Goal: Task Accomplishment & Management: Manage account settings

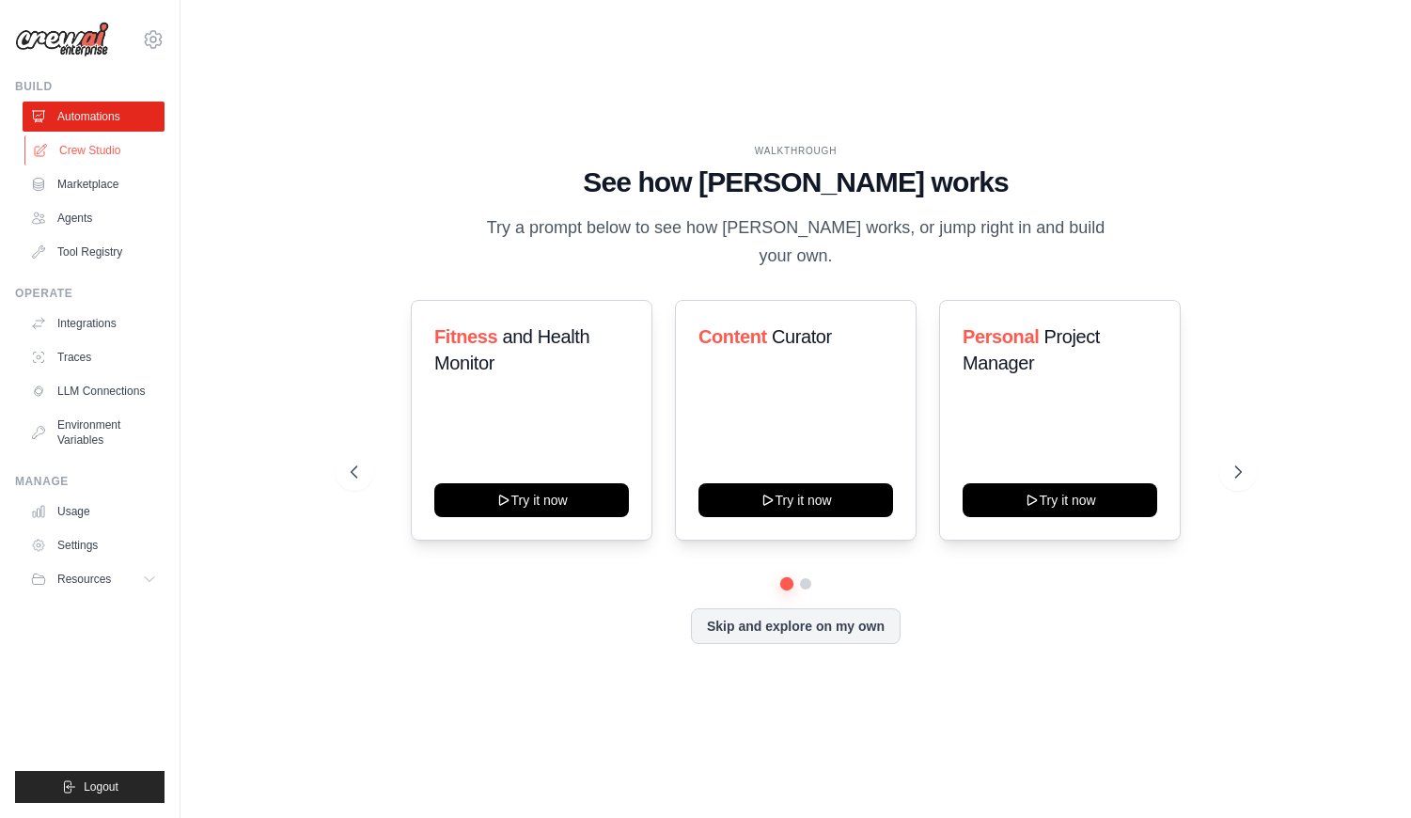
click at [99, 154] on link "Crew Studio" at bounding box center [95, 150] width 142 height 30
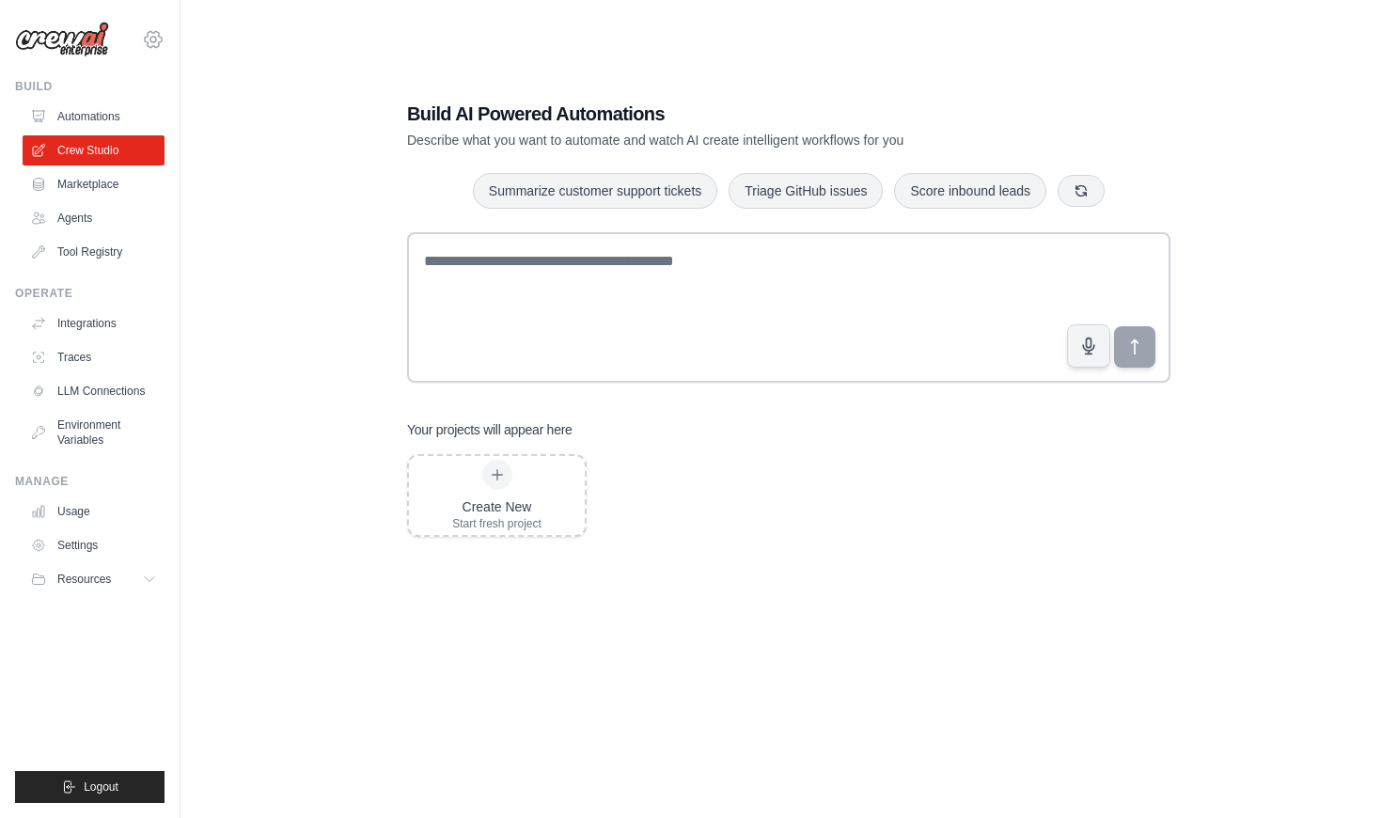
click at [152, 37] on icon at bounding box center [153, 40] width 6 height 6
click at [89, 128] on link "Settings" at bounding box center [96, 127] width 165 height 34
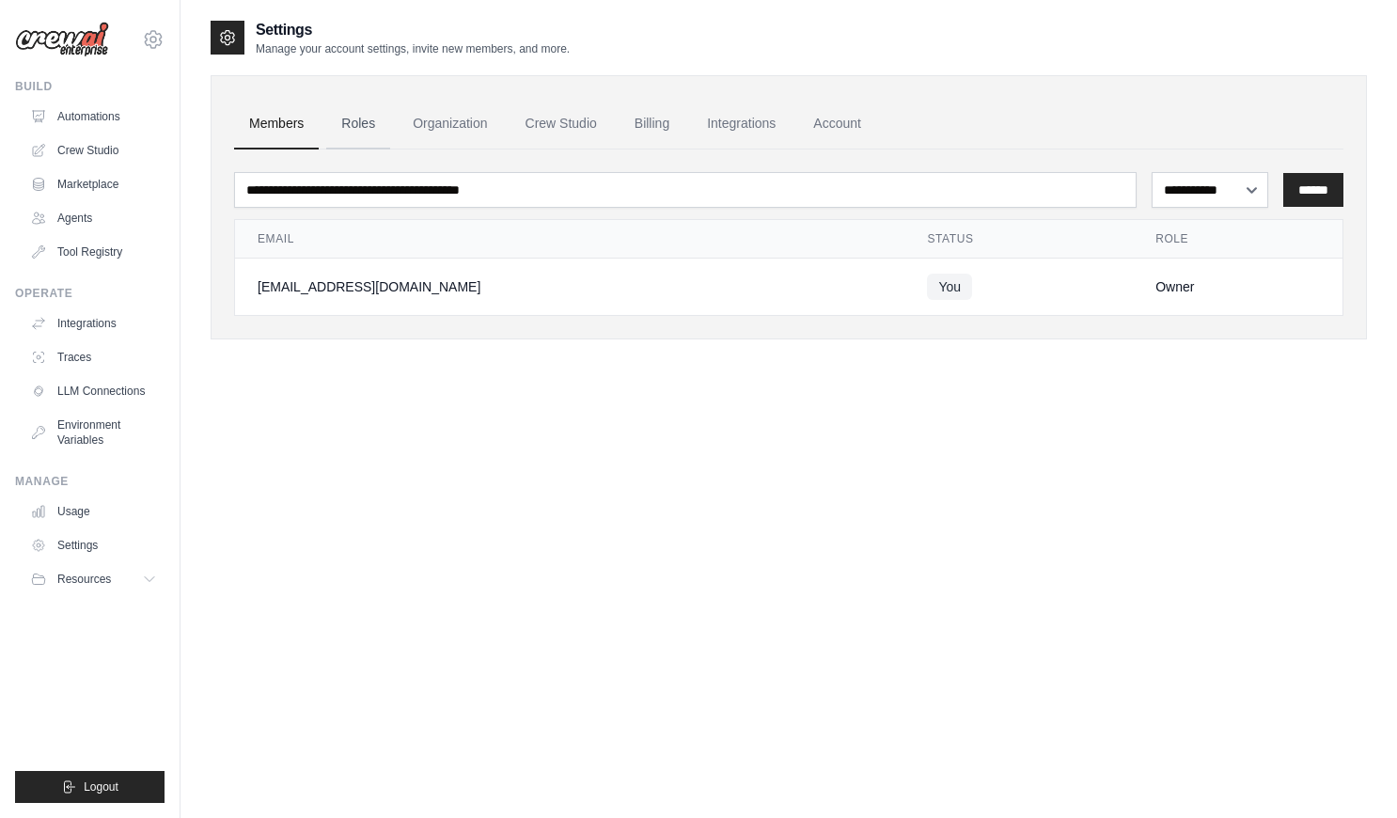
click at [358, 122] on link "Roles" at bounding box center [358, 124] width 64 height 51
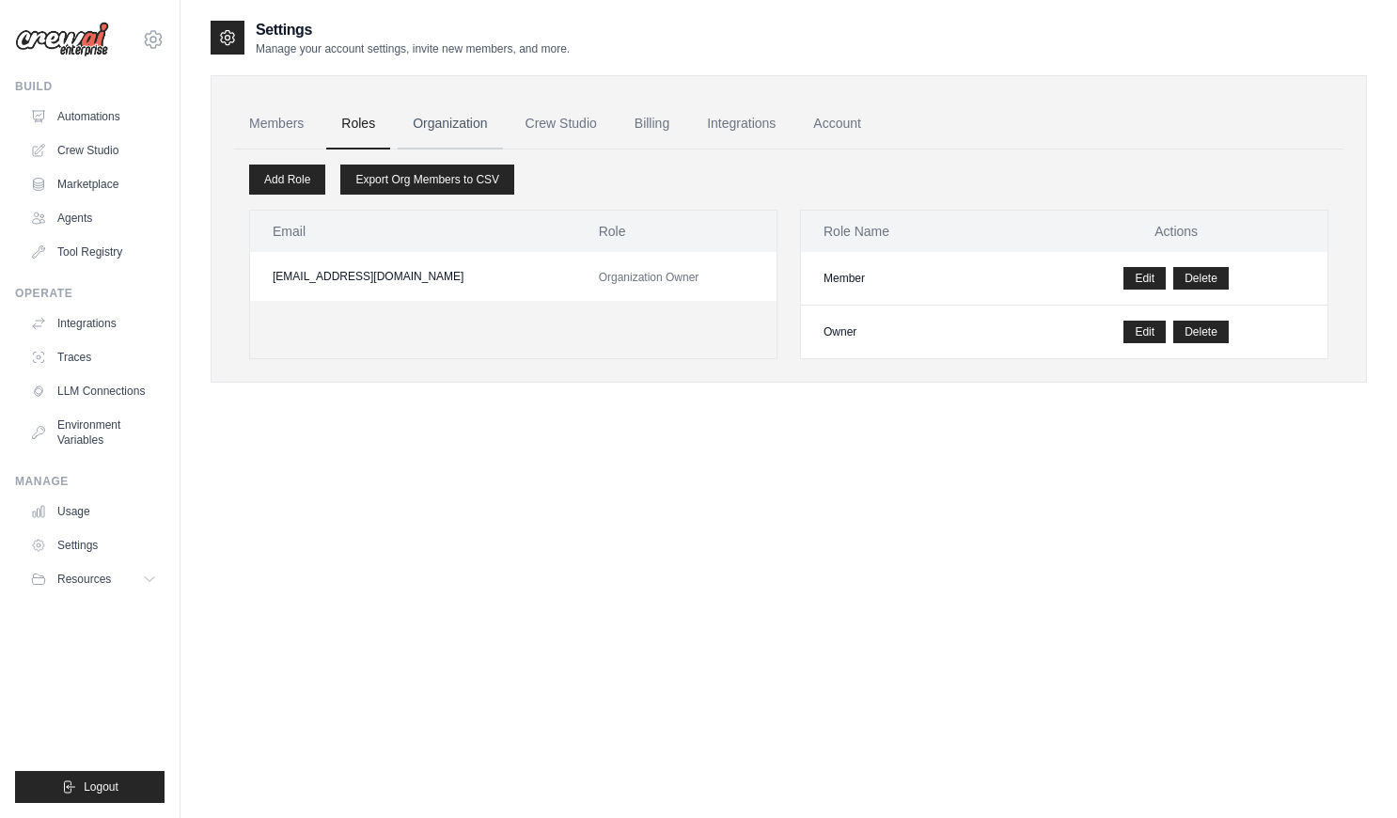
click at [463, 130] on link "Organization" at bounding box center [450, 124] width 104 height 51
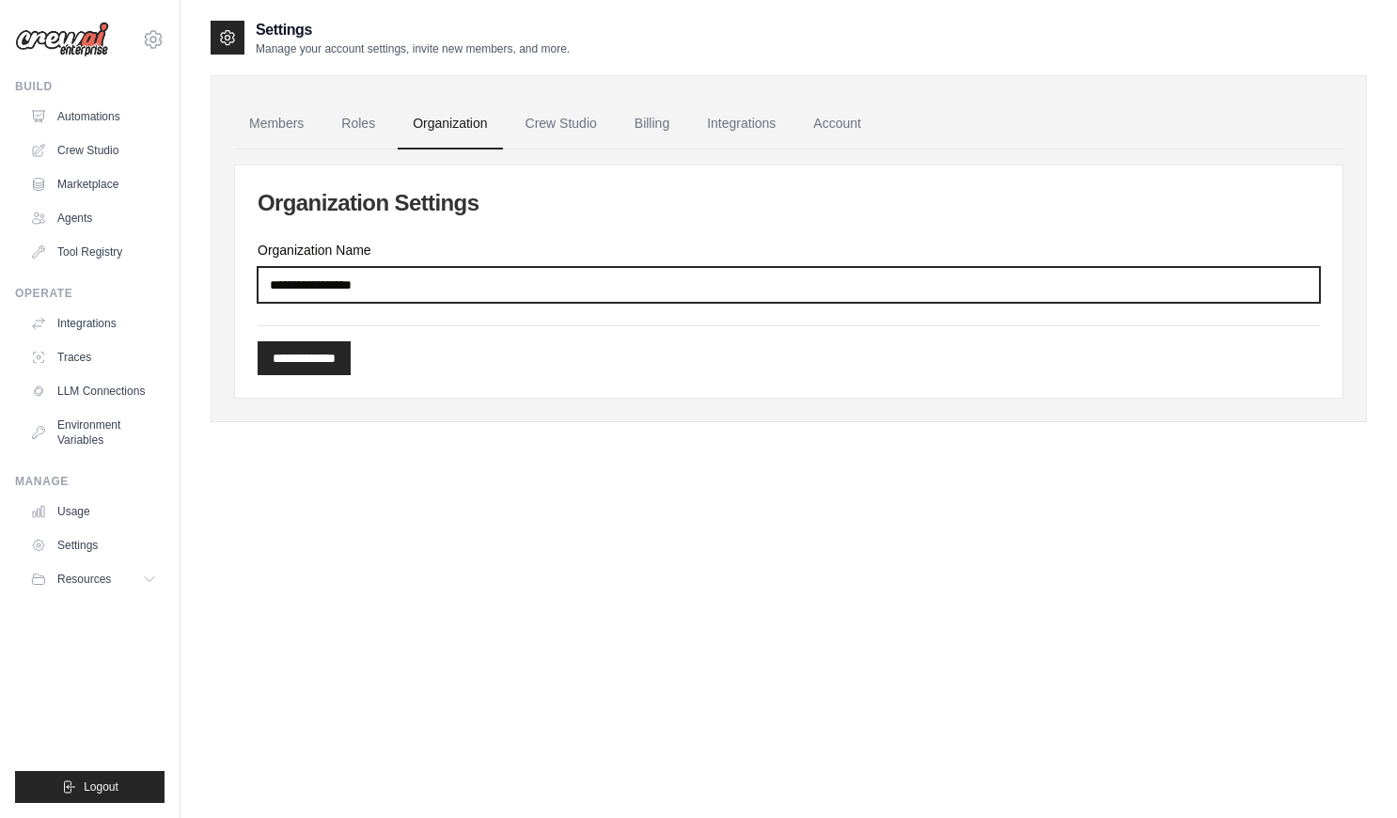
click at [408, 284] on input "Organization Name" at bounding box center [789, 285] width 1062 height 36
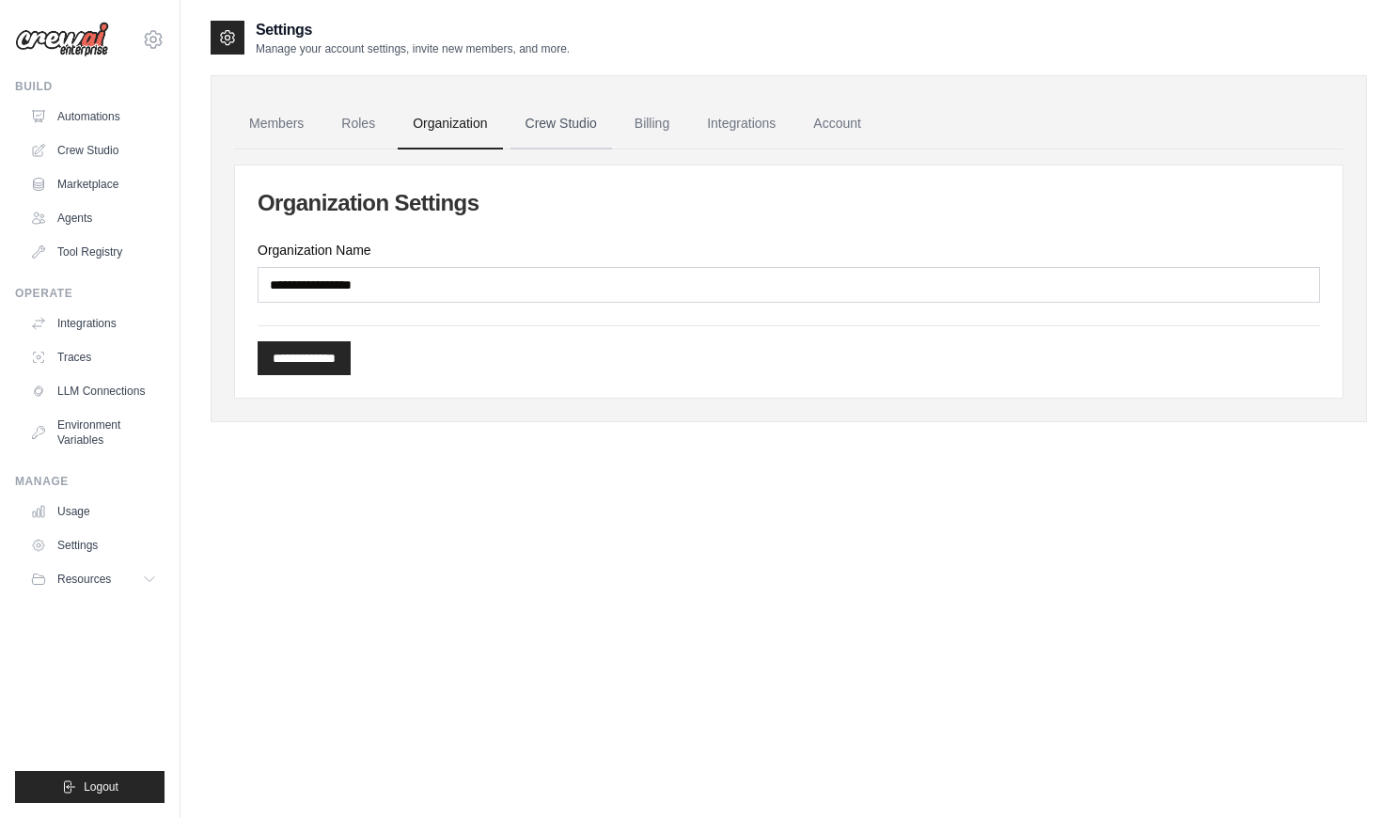
click at [564, 120] on link "Crew Studio" at bounding box center [560, 124] width 101 height 51
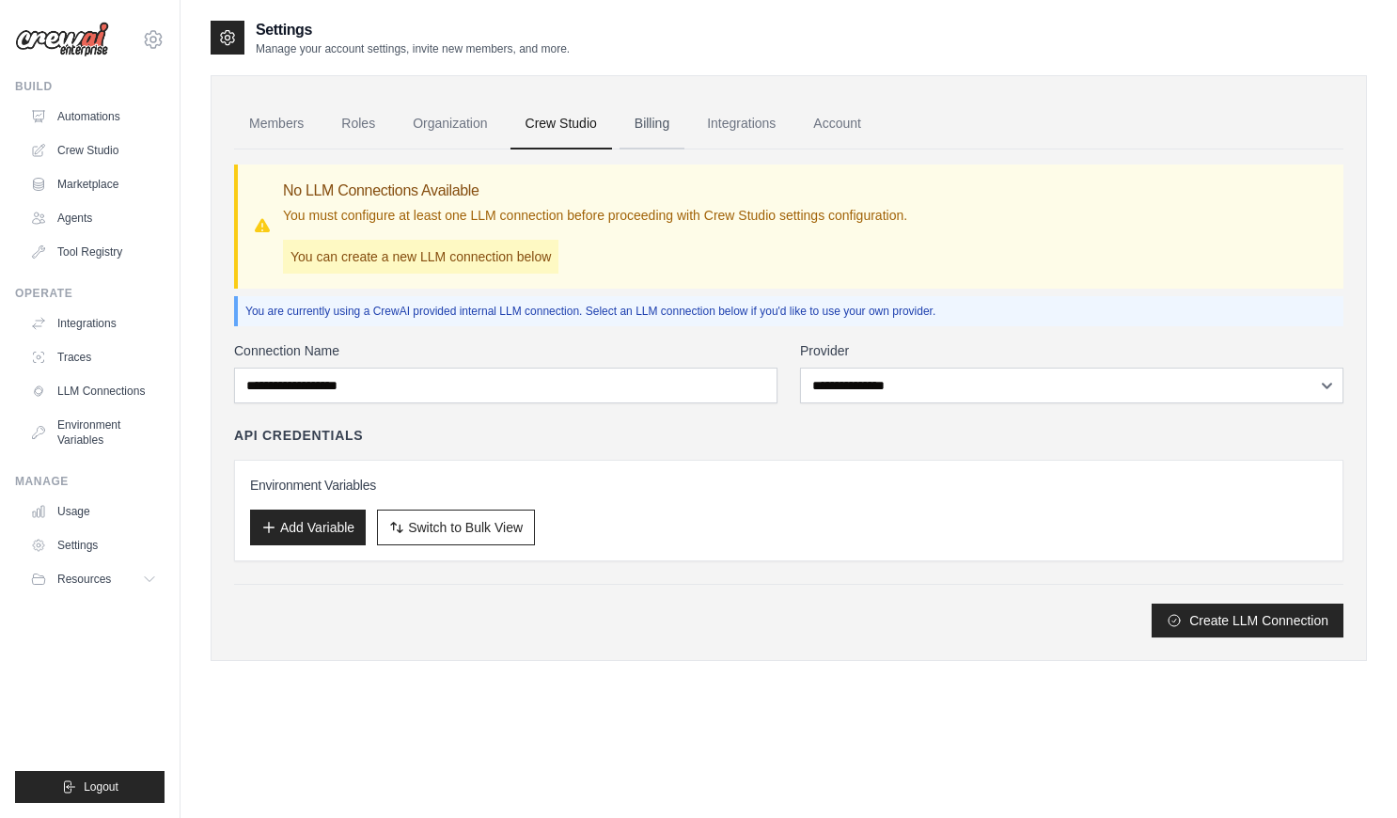
click at [666, 123] on link "Billing" at bounding box center [651, 124] width 65 height 51
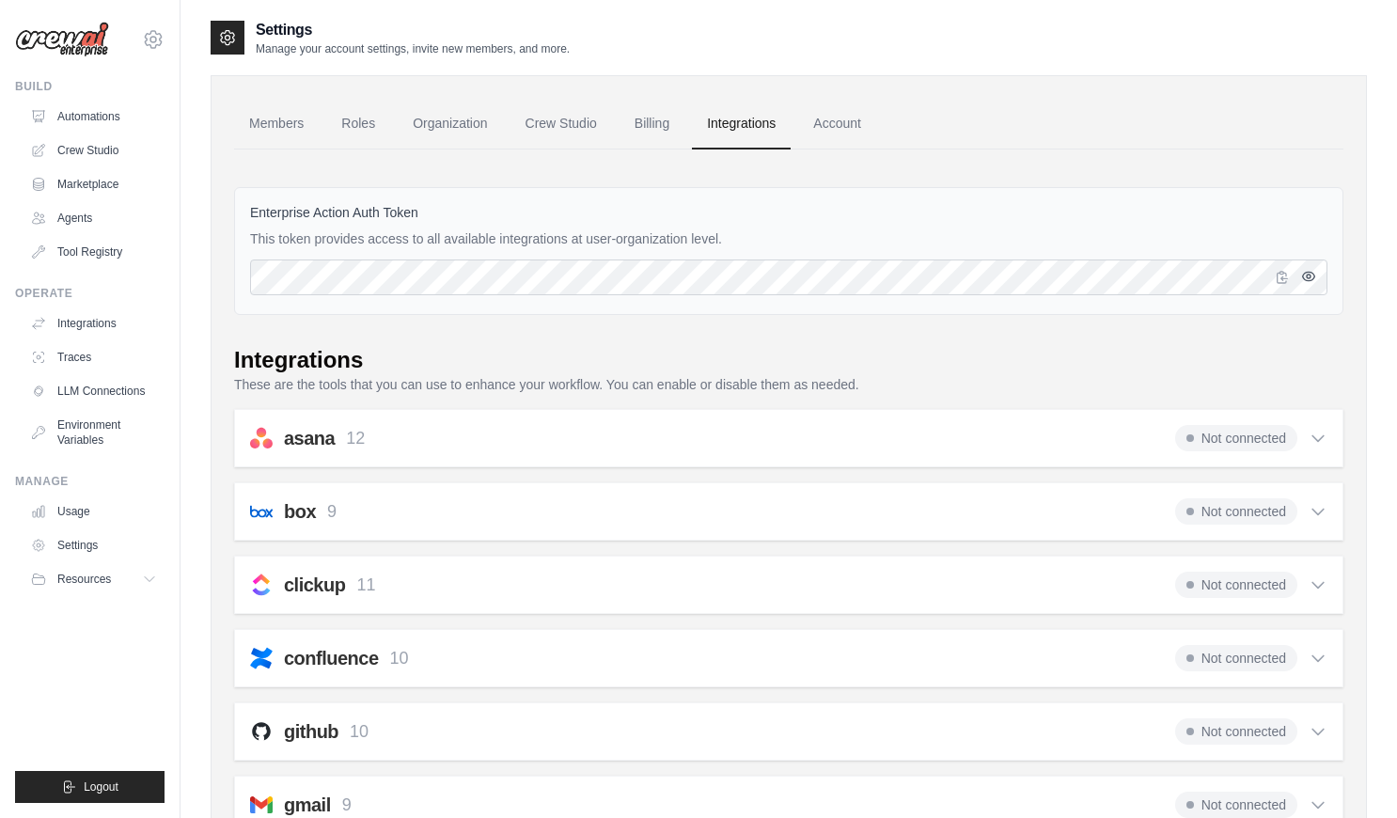
click at [1307, 276] on icon "button" at bounding box center [1308, 276] width 15 height 15
click at [1285, 280] on icon "button" at bounding box center [1281, 276] width 15 height 15
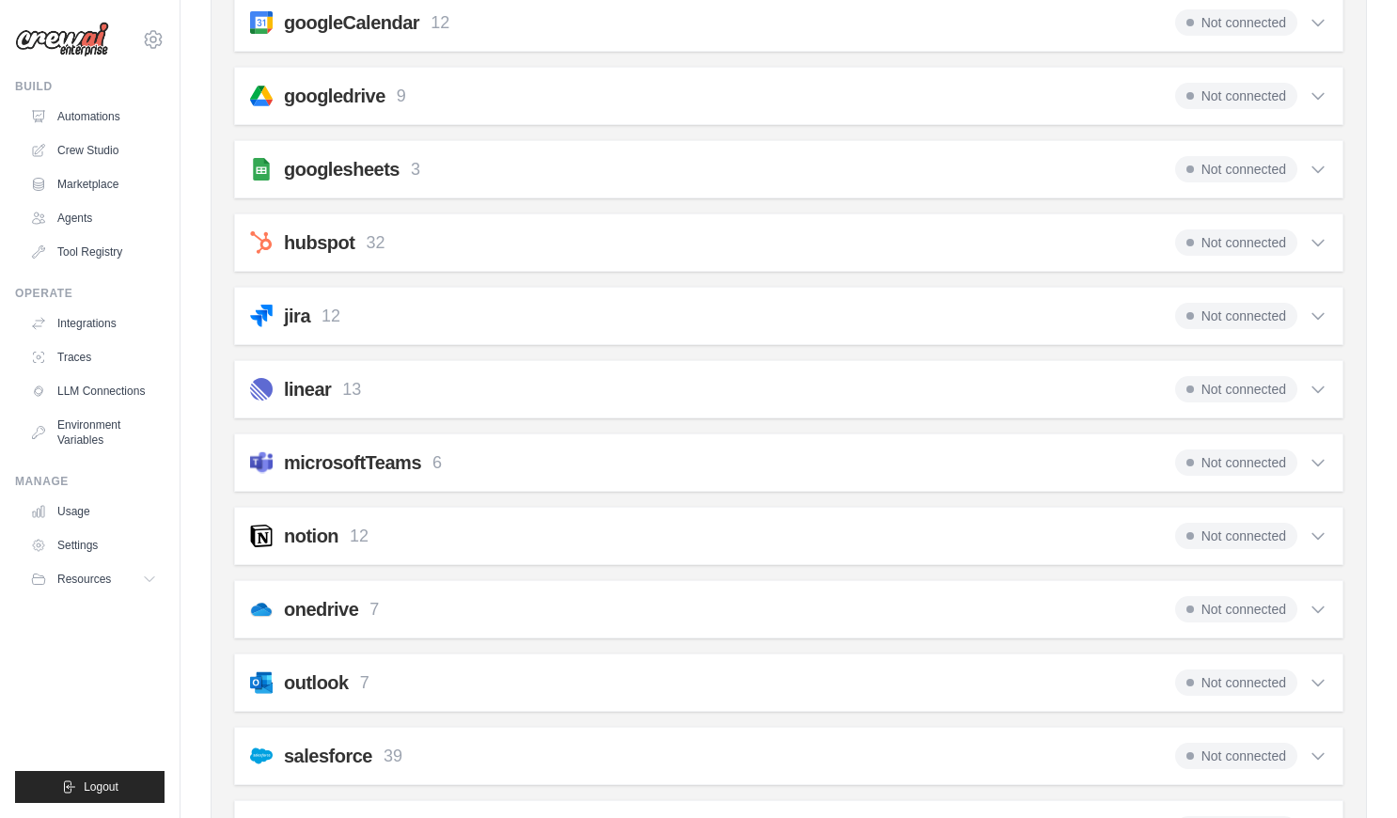
scroll to position [1324, 0]
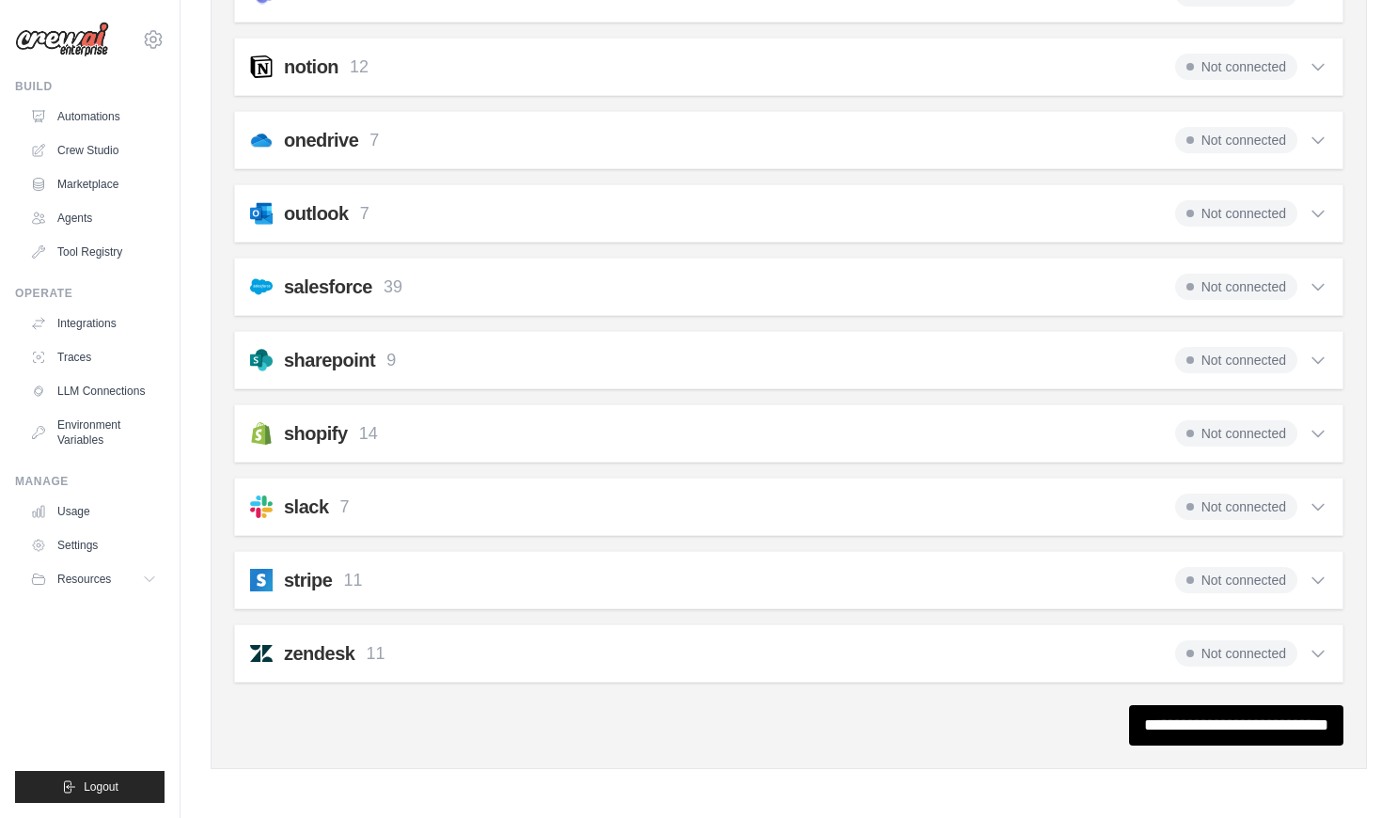
click at [784, 585] on div "stripe 11 Not connected" at bounding box center [788, 580] width 1077 height 26
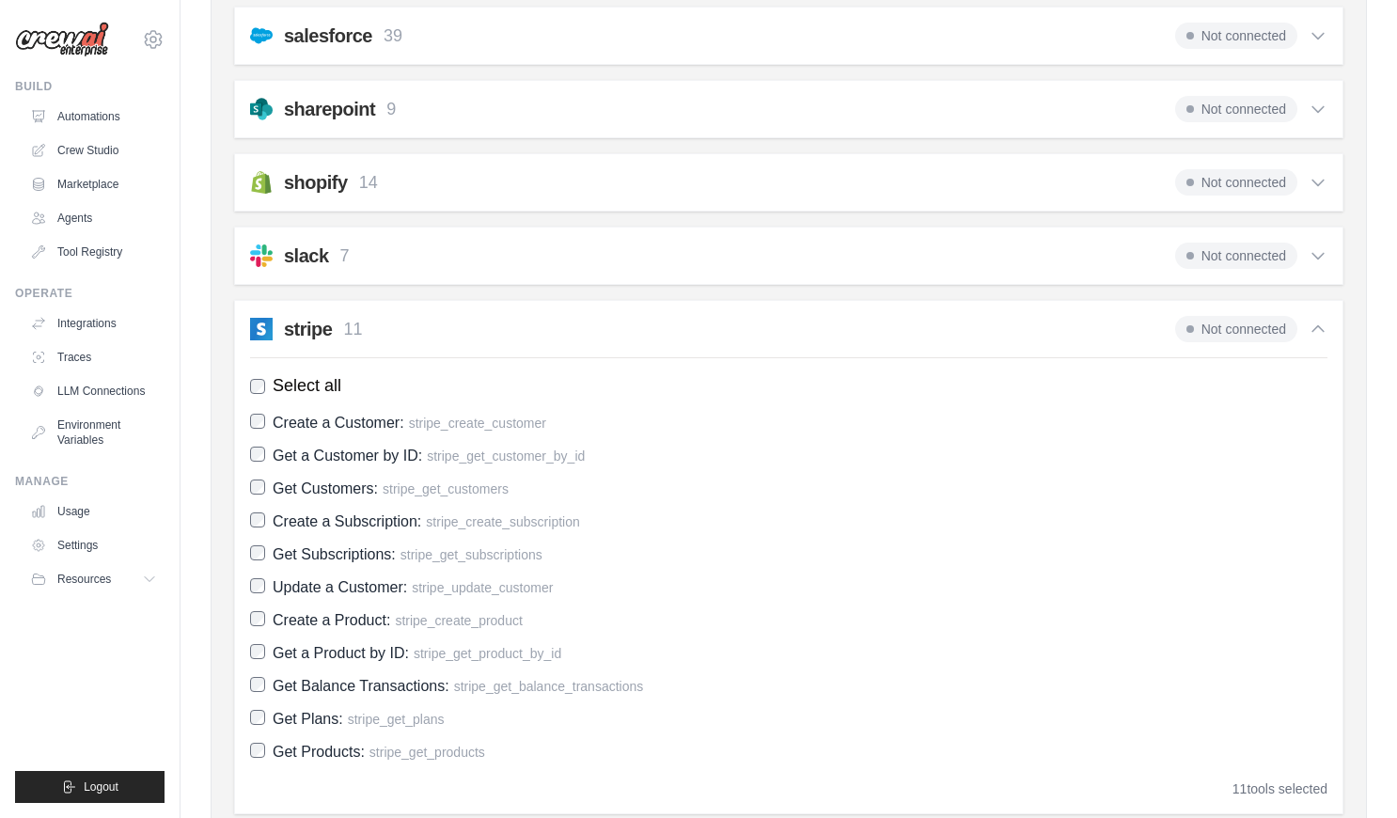
scroll to position [1572, 0]
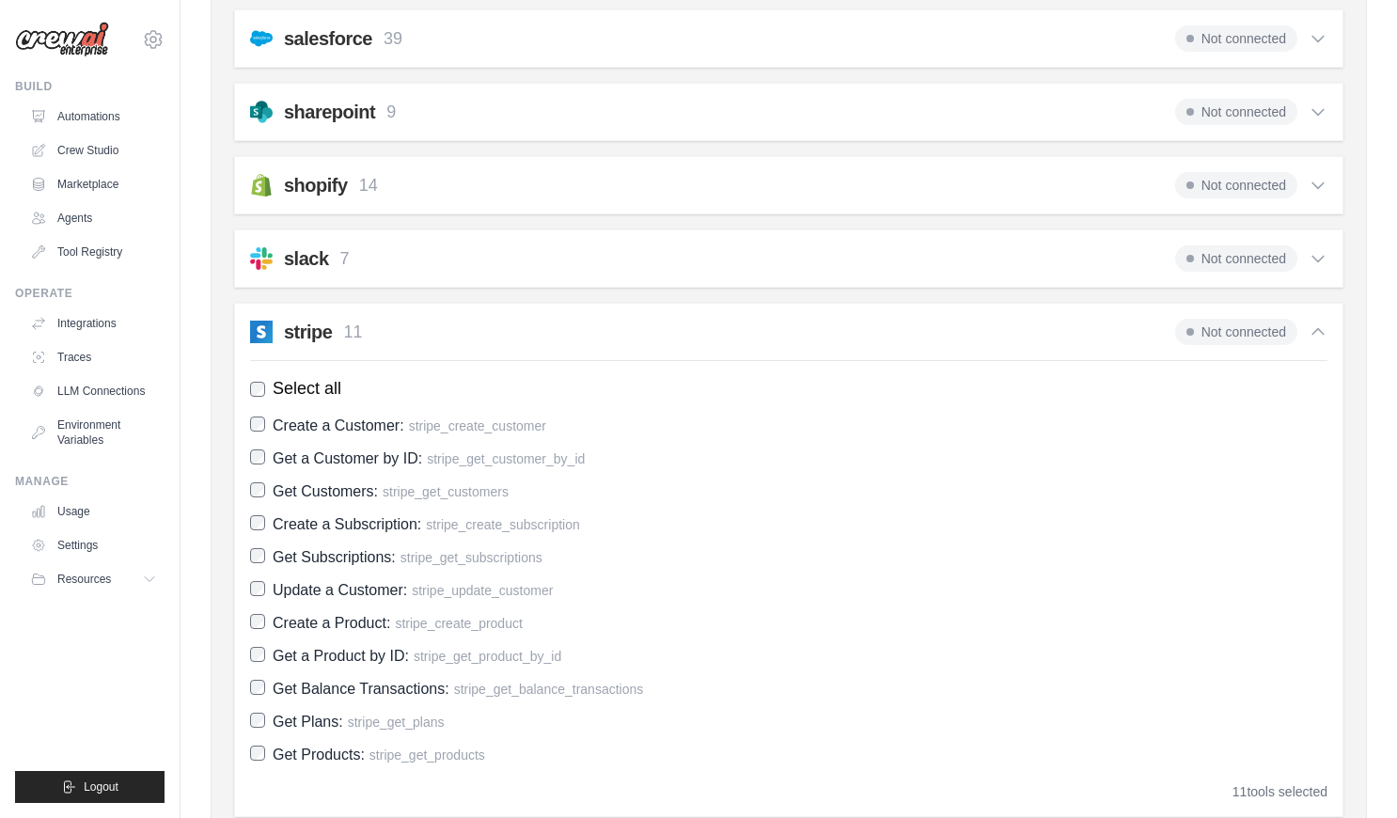
click at [805, 352] on div "stripe 11 Not connected Select all Create a Customer: stripe_create_customer Ge…" at bounding box center [788, 560] width 1109 height 514
click at [1300, 329] on div "Not connected" at bounding box center [1251, 332] width 152 height 26
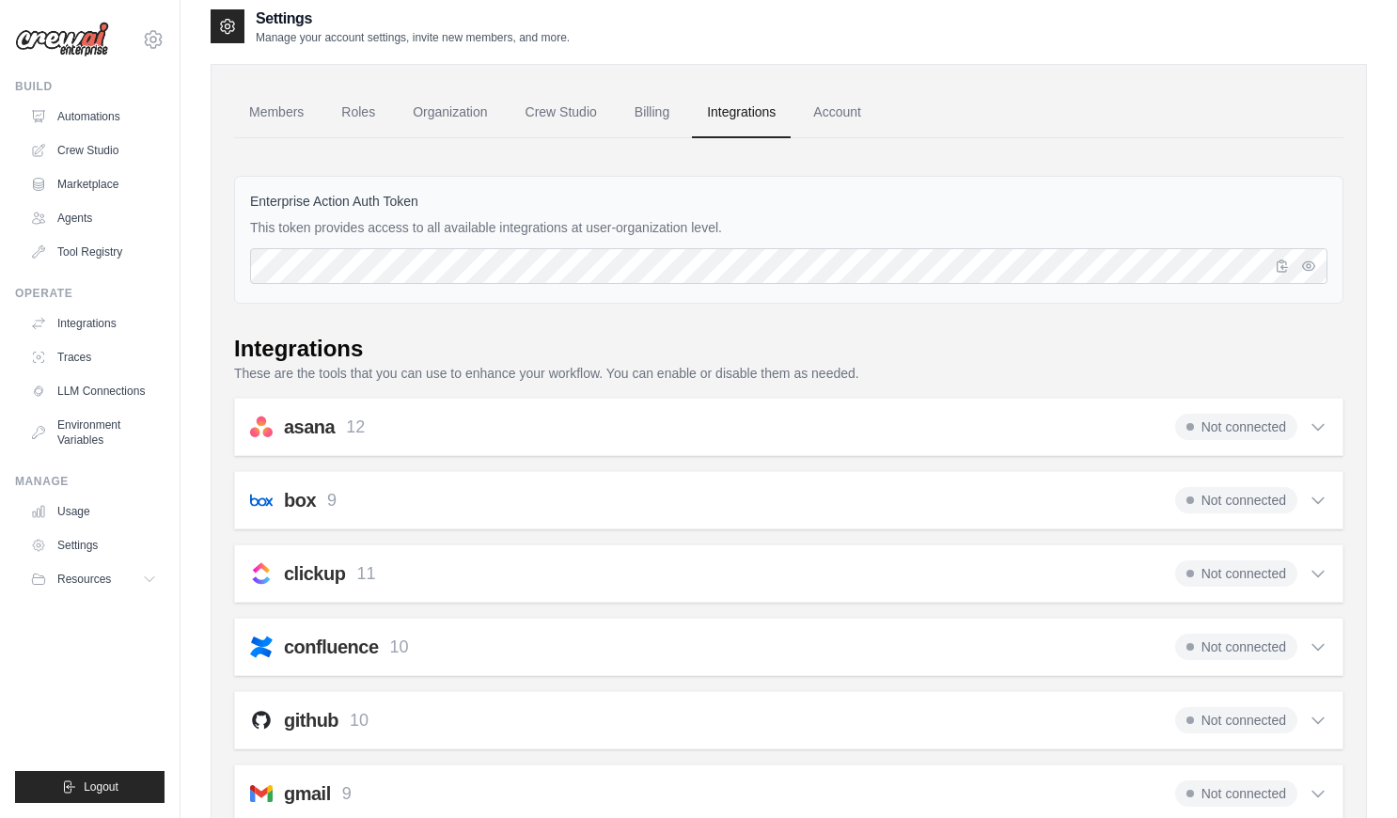
scroll to position [0, 0]
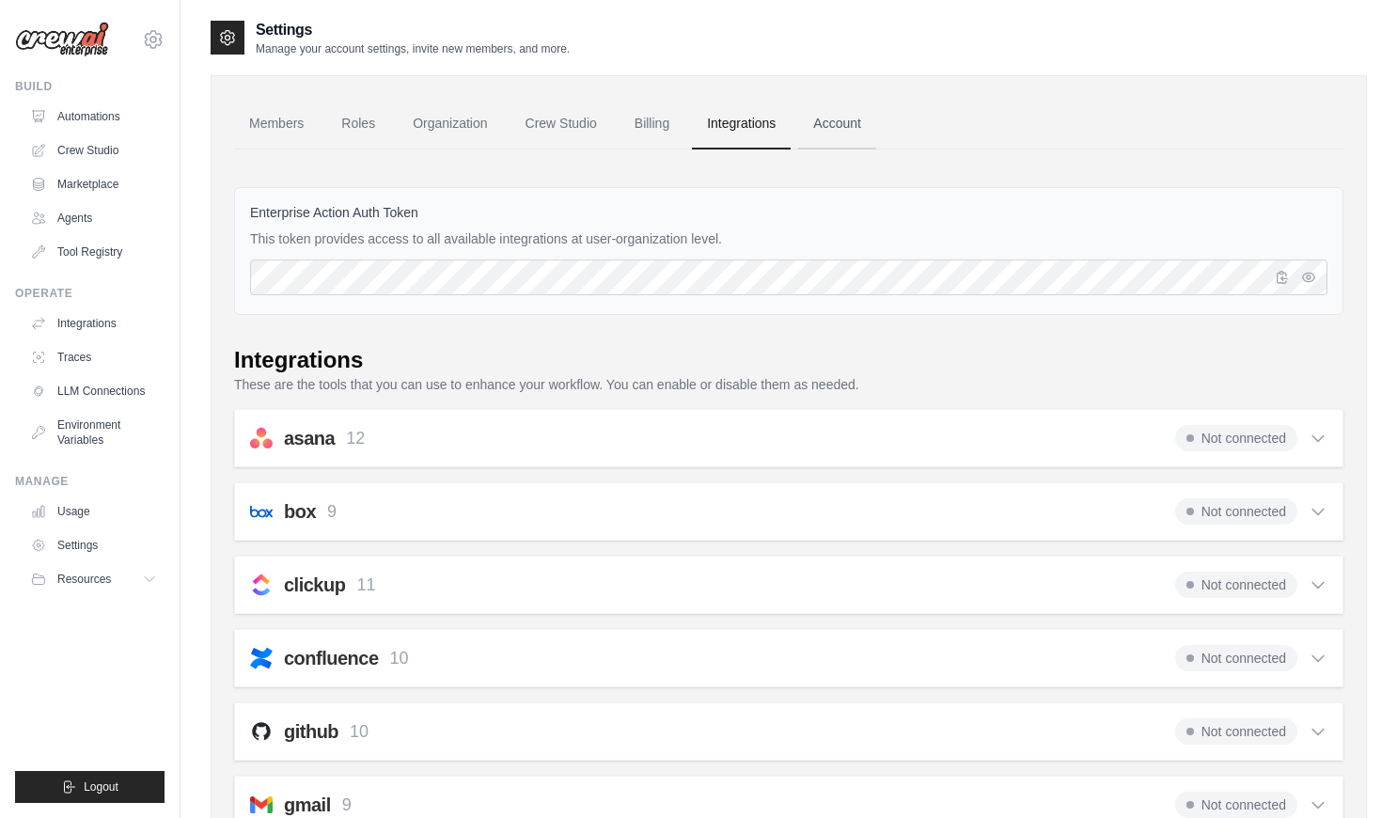
click at [870, 125] on link "Account" at bounding box center [837, 124] width 78 height 51
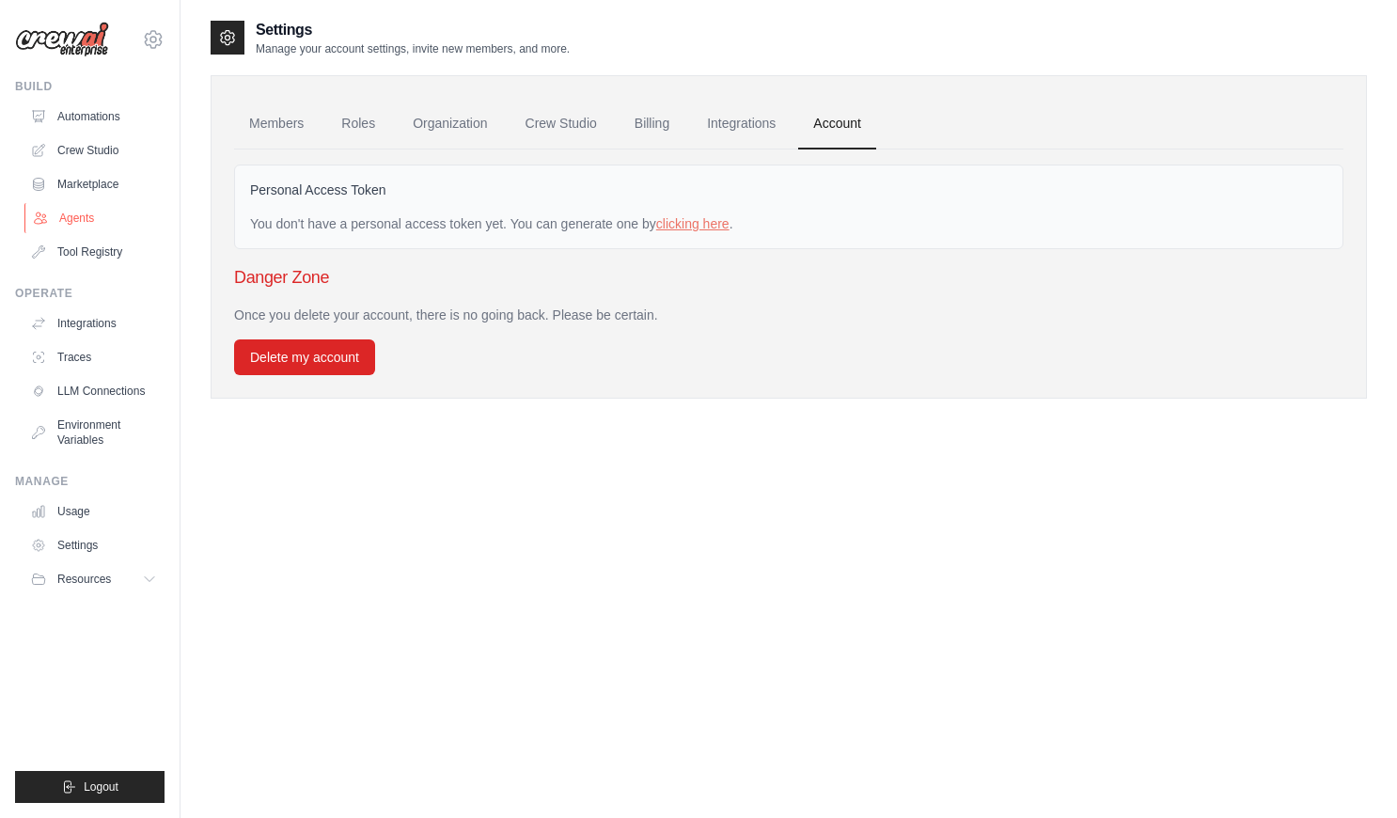
click at [89, 210] on link "Agents" at bounding box center [95, 218] width 142 height 30
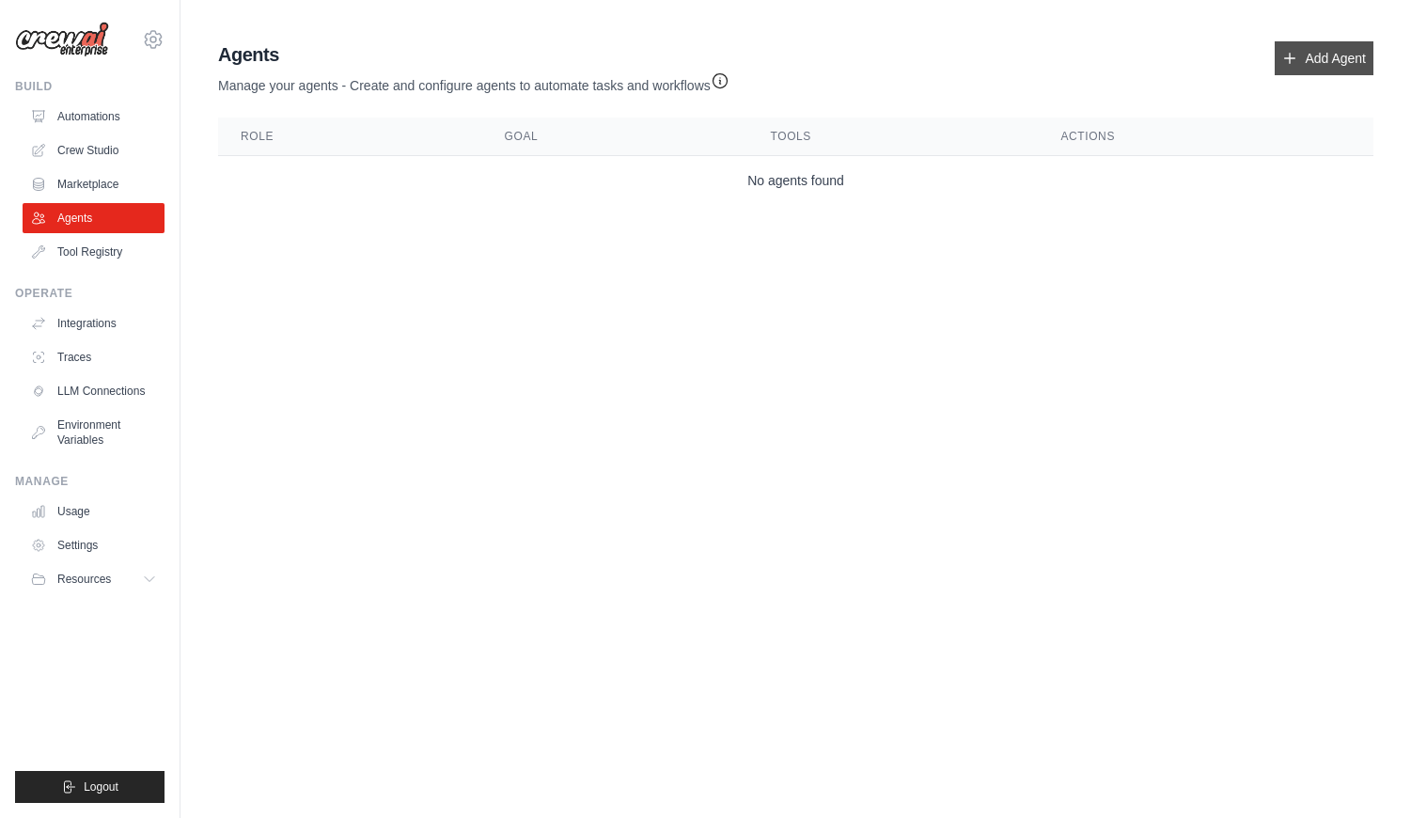
click at [1305, 62] on link "Add Agent" at bounding box center [1323, 58] width 99 height 34
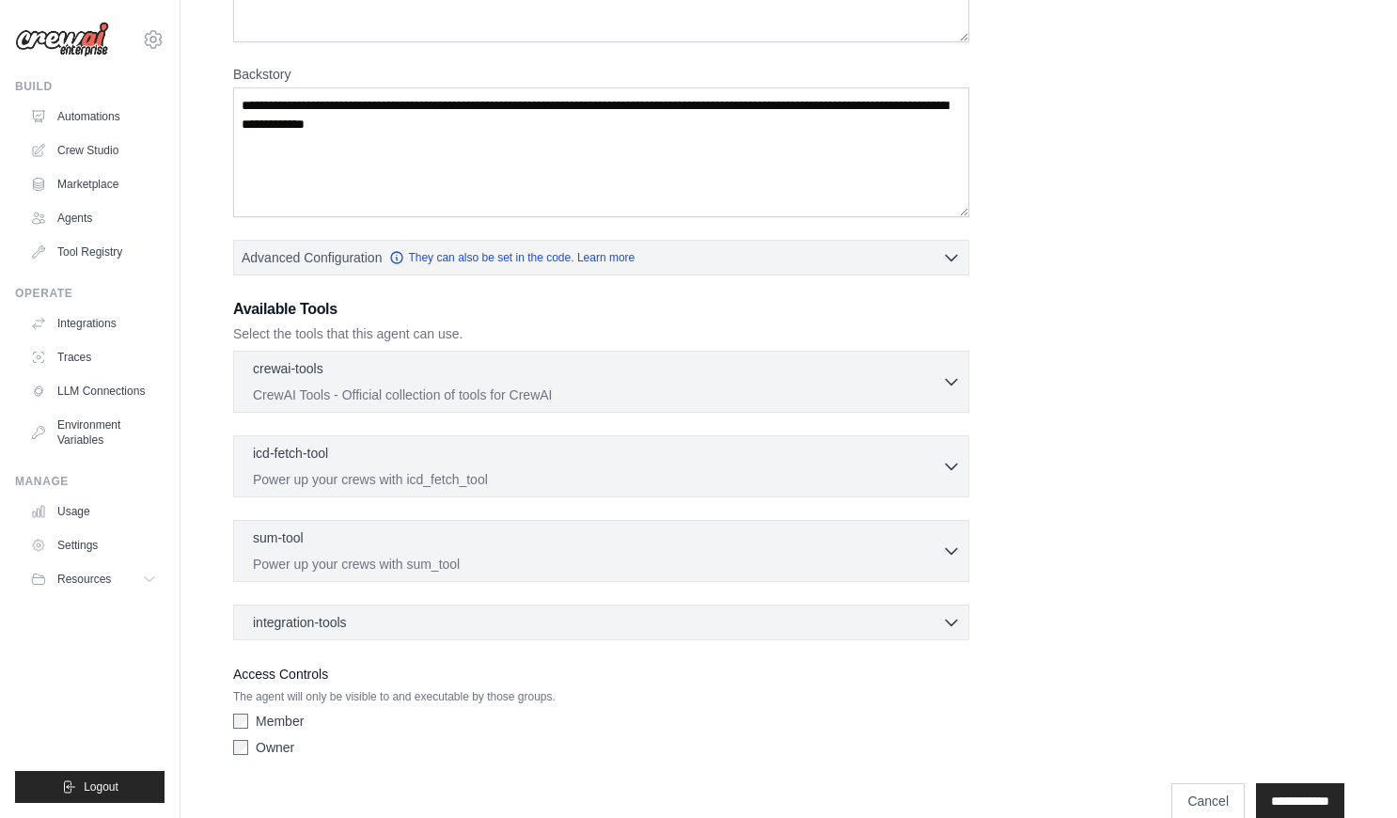
scroll to position [275, 0]
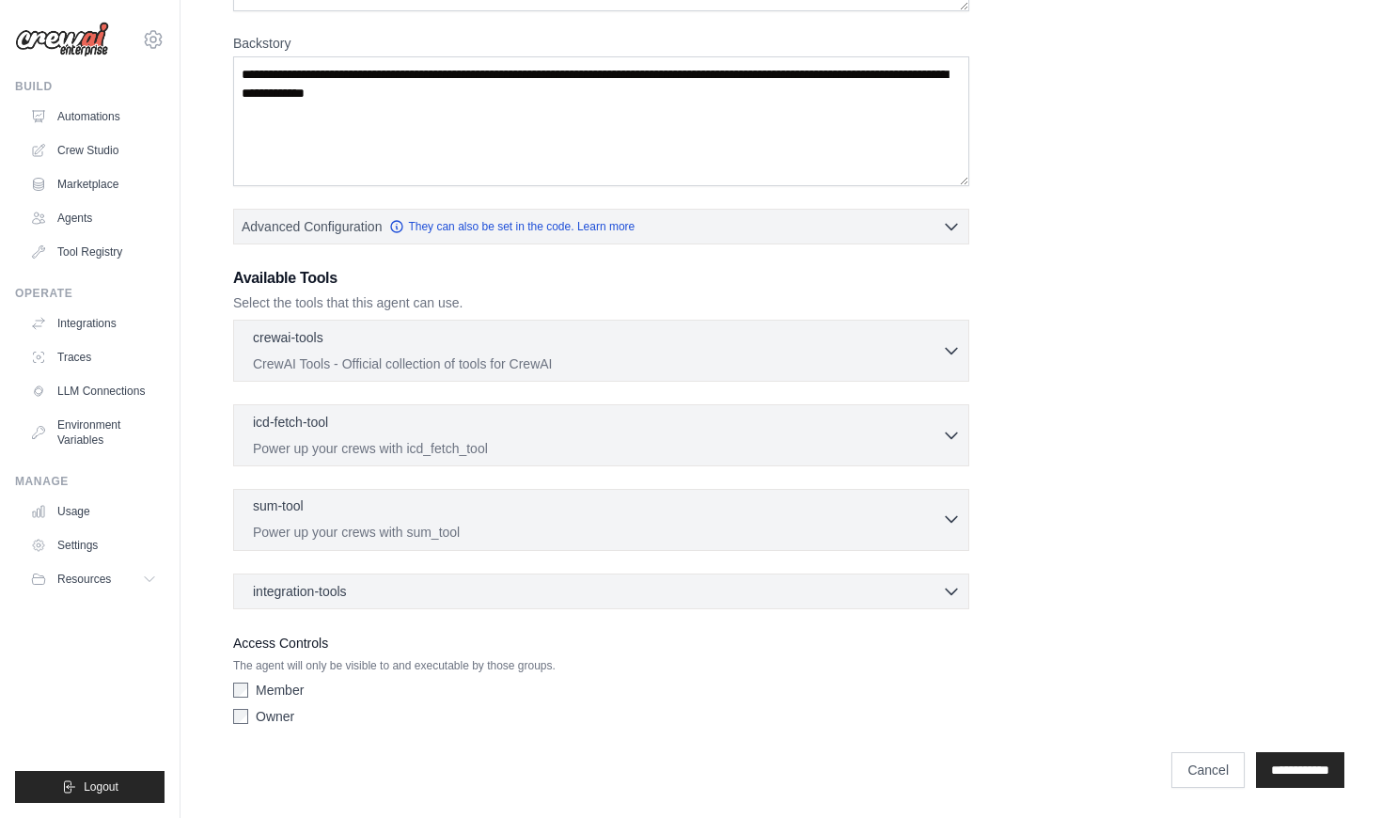
click at [617, 519] on div "sum-tool 0 selected Power up your crews with sum_tool" at bounding box center [597, 518] width 689 height 45
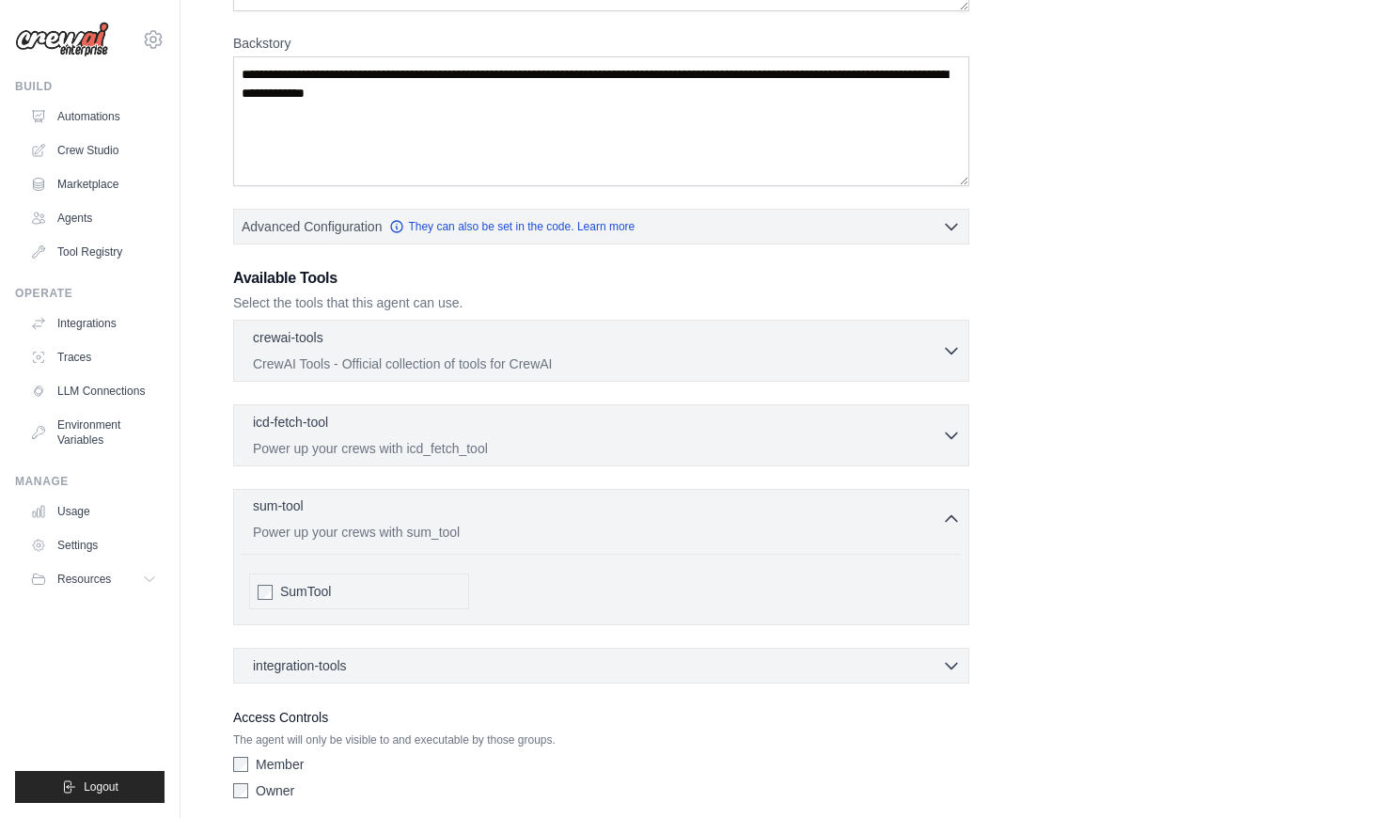
click at [617, 519] on div "sum-tool 0 selected Power up your crews with sum_tool" at bounding box center [597, 518] width 689 height 45
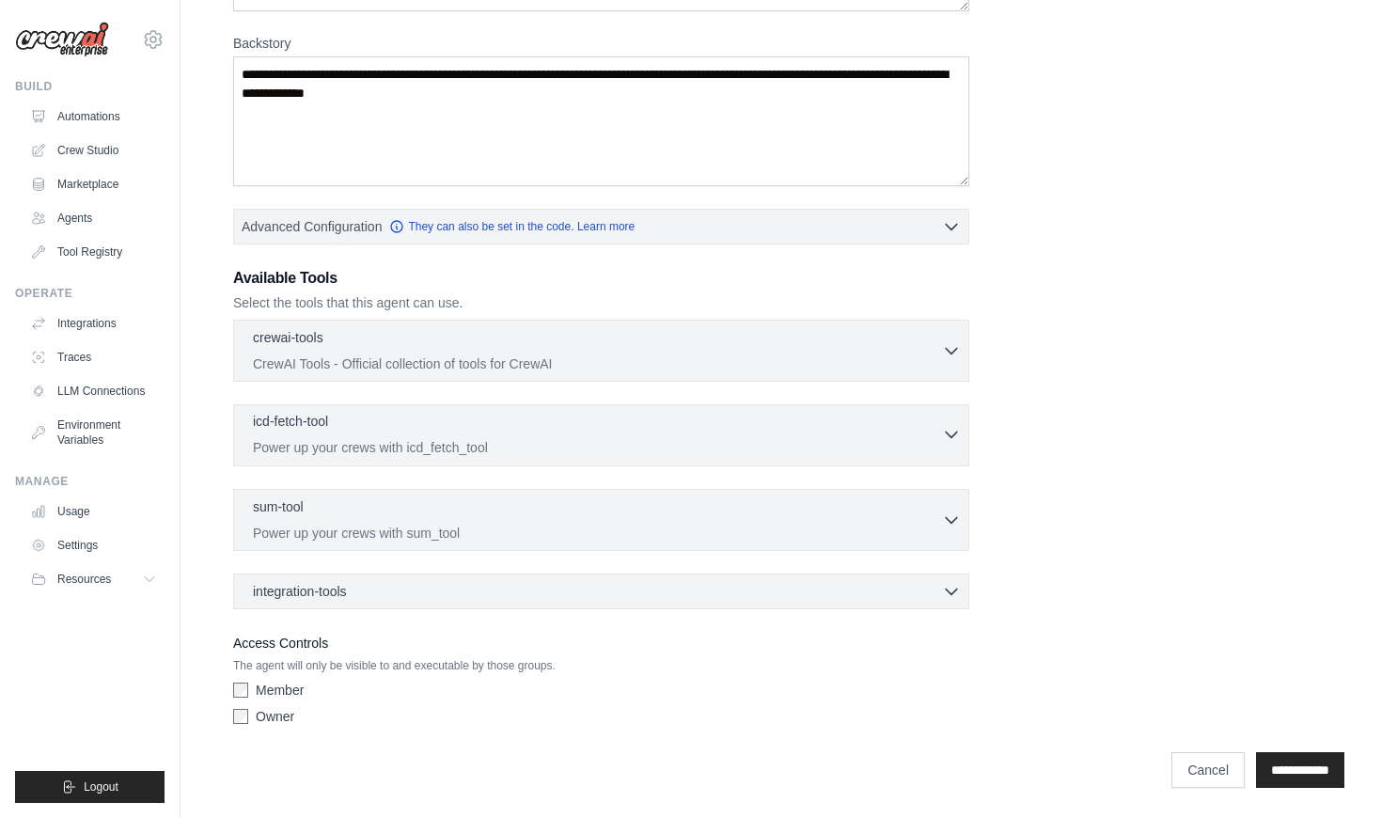
click at [554, 435] on div "icd-fetch-tool 0 selected Power up your crews with icd_fetch_tool" at bounding box center [597, 434] width 689 height 45
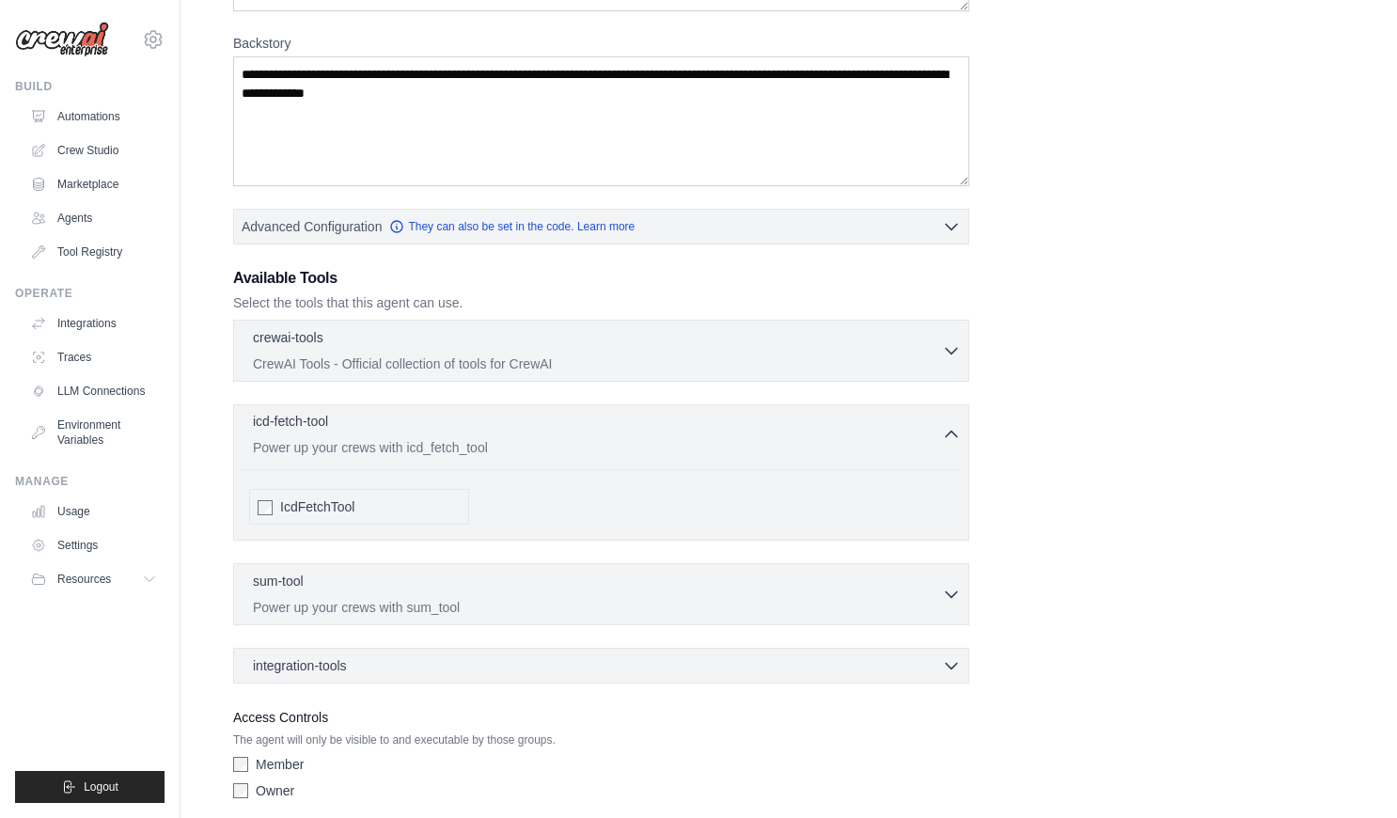
click at [554, 435] on div "icd-fetch-tool 0 selected Power up your crews with icd_fetch_tool" at bounding box center [597, 434] width 689 height 45
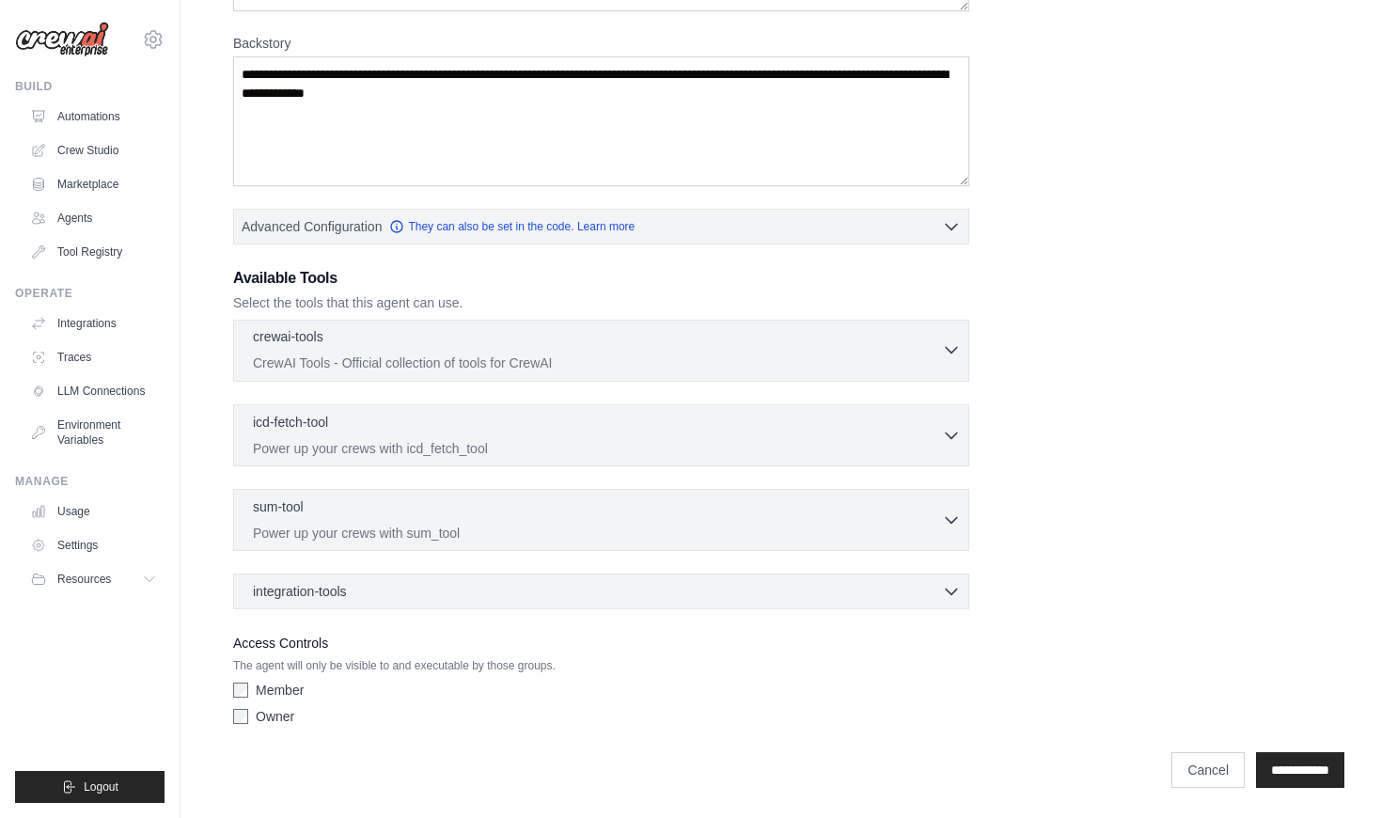
click at [514, 353] on p "CrewAI Tools - Official collection of tools for CrewAI" at bounding box center [597, 362] width 689 height 19
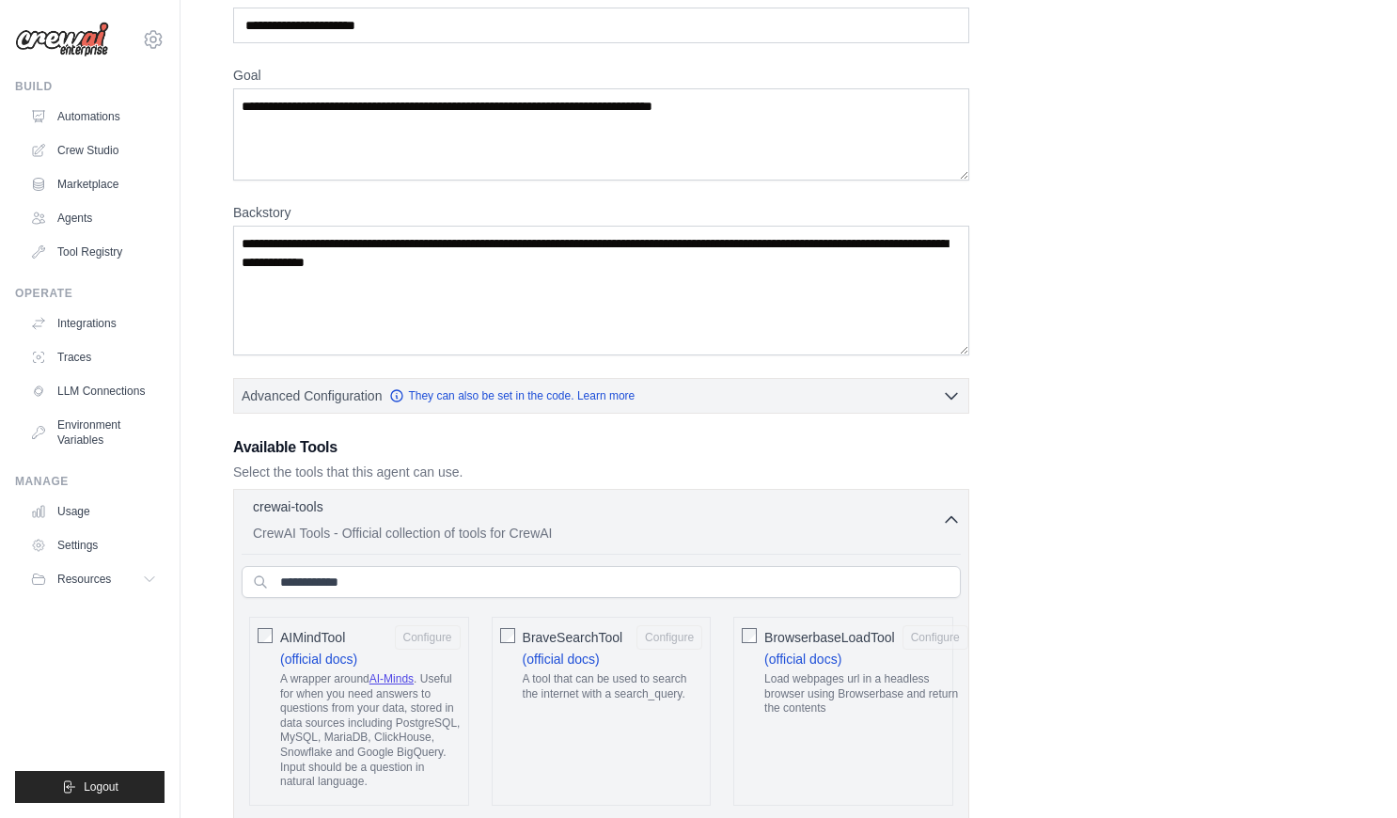
scroll to position [0, 0]
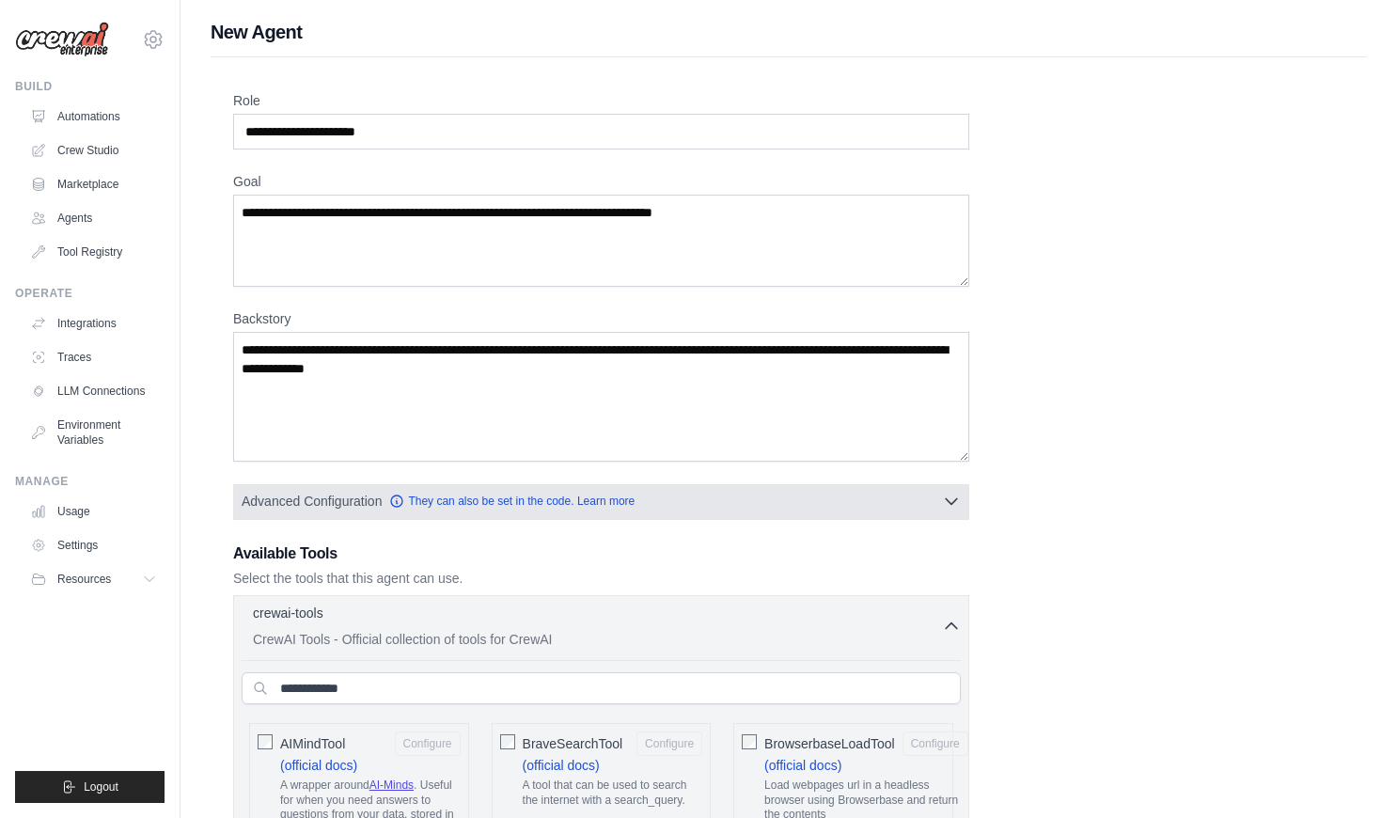
click at [916, 503] on button "Advanced Configuration They can also be set in the code. Learn more" at bounding box center [601, 501] width 734 height 34
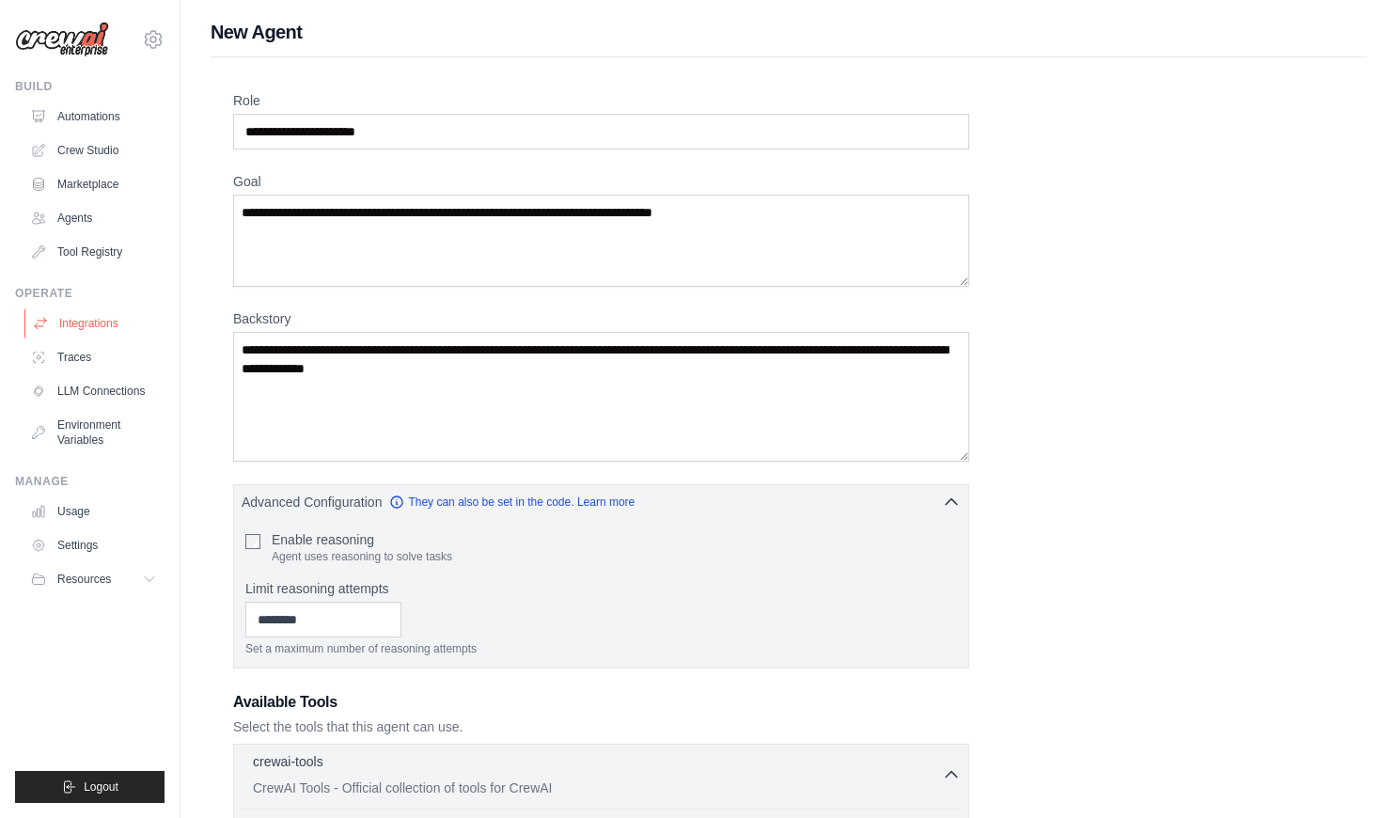
click at [78, 320] on link "Integrations" at bounding box center [95, 323] width 142 height 30
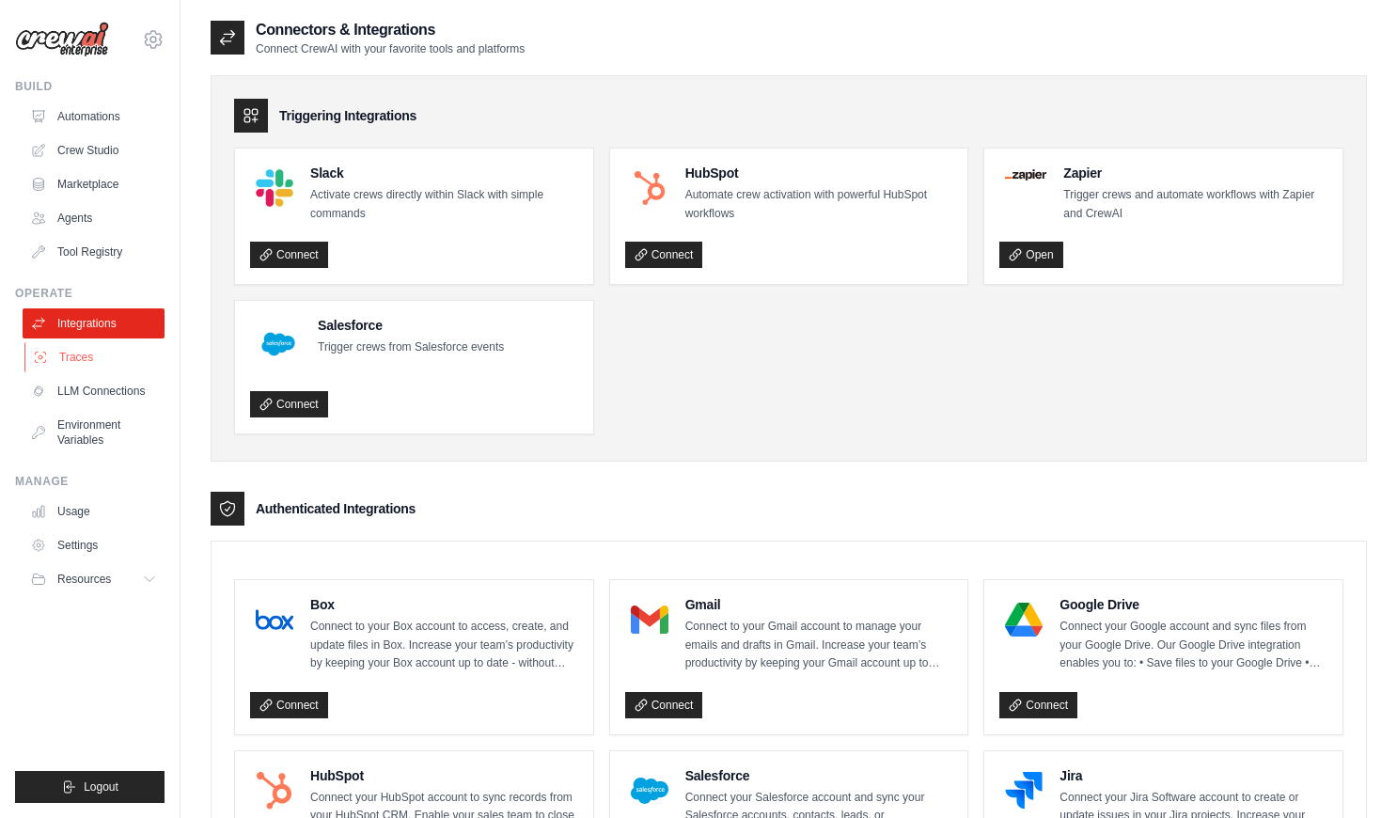
click at [82, 357] on link "Traces" at bounding box center [95, 357] width 142 height 30
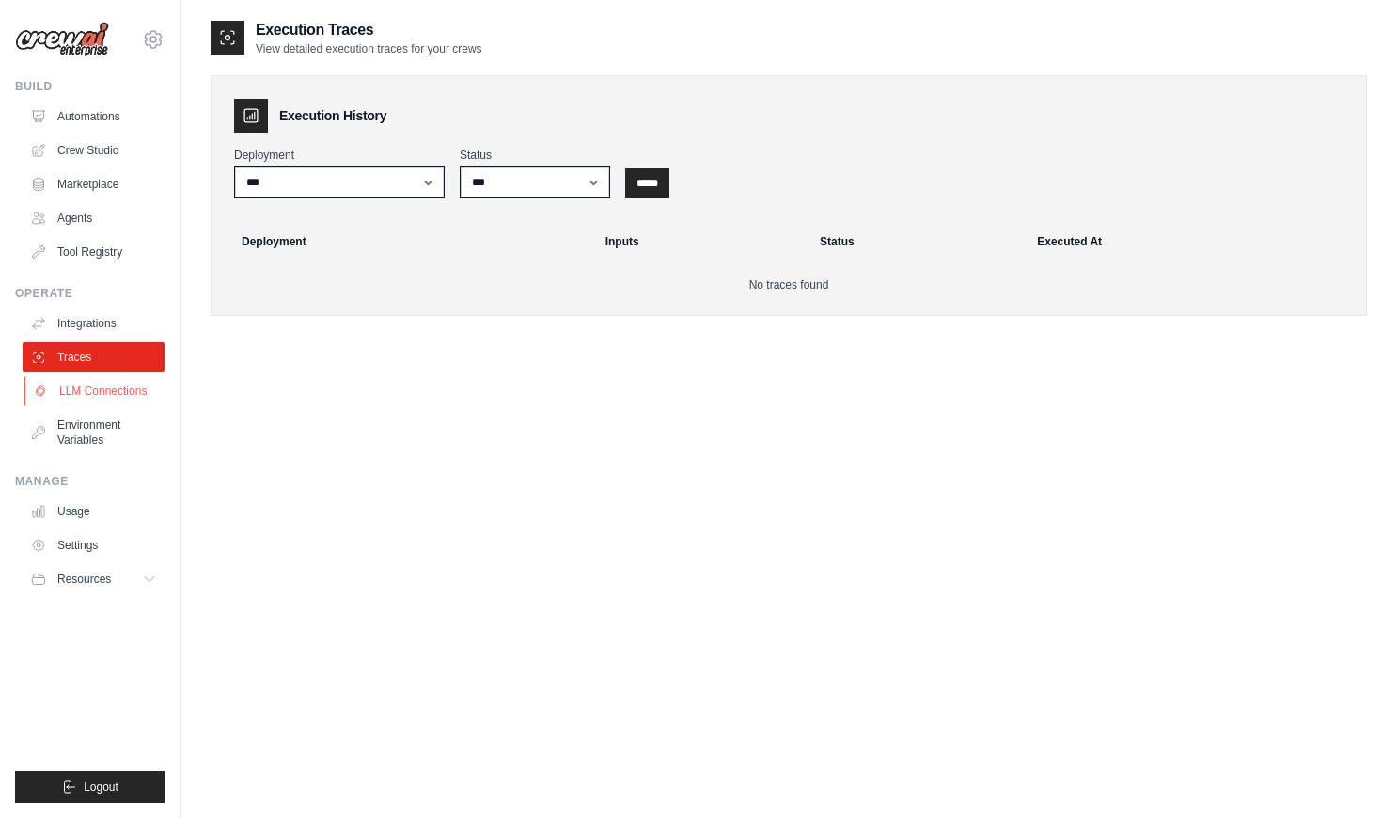
click at [119, 403] on link "LLM Connections" at bounding box center [95, 391] width 142 height 30
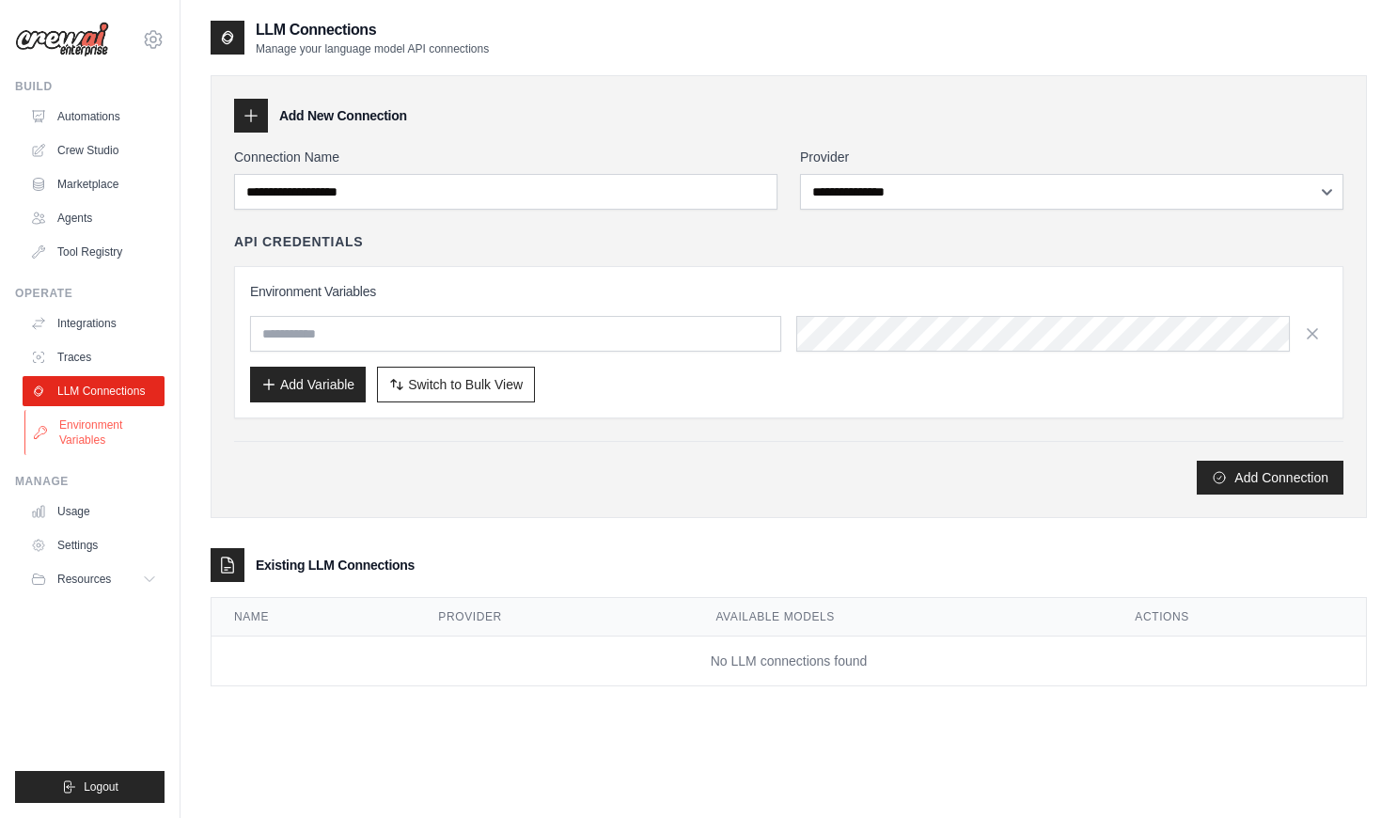
click at [71, 432] on link "Environment Variables" at bounding box center [95, 432] width 142 height 45
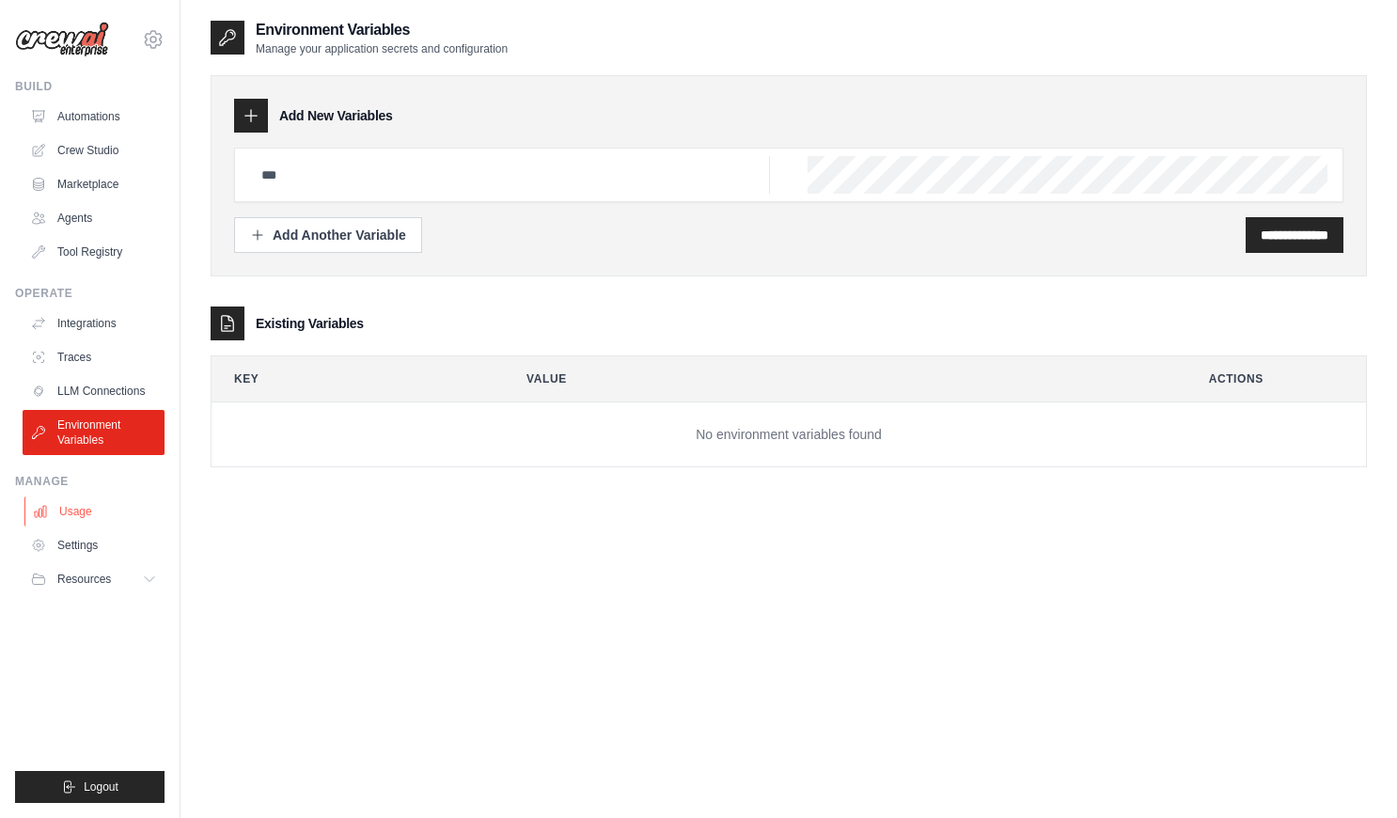
click at [63, 520] on link "Usage" at bounding box center [95, 511] width 142 height 30
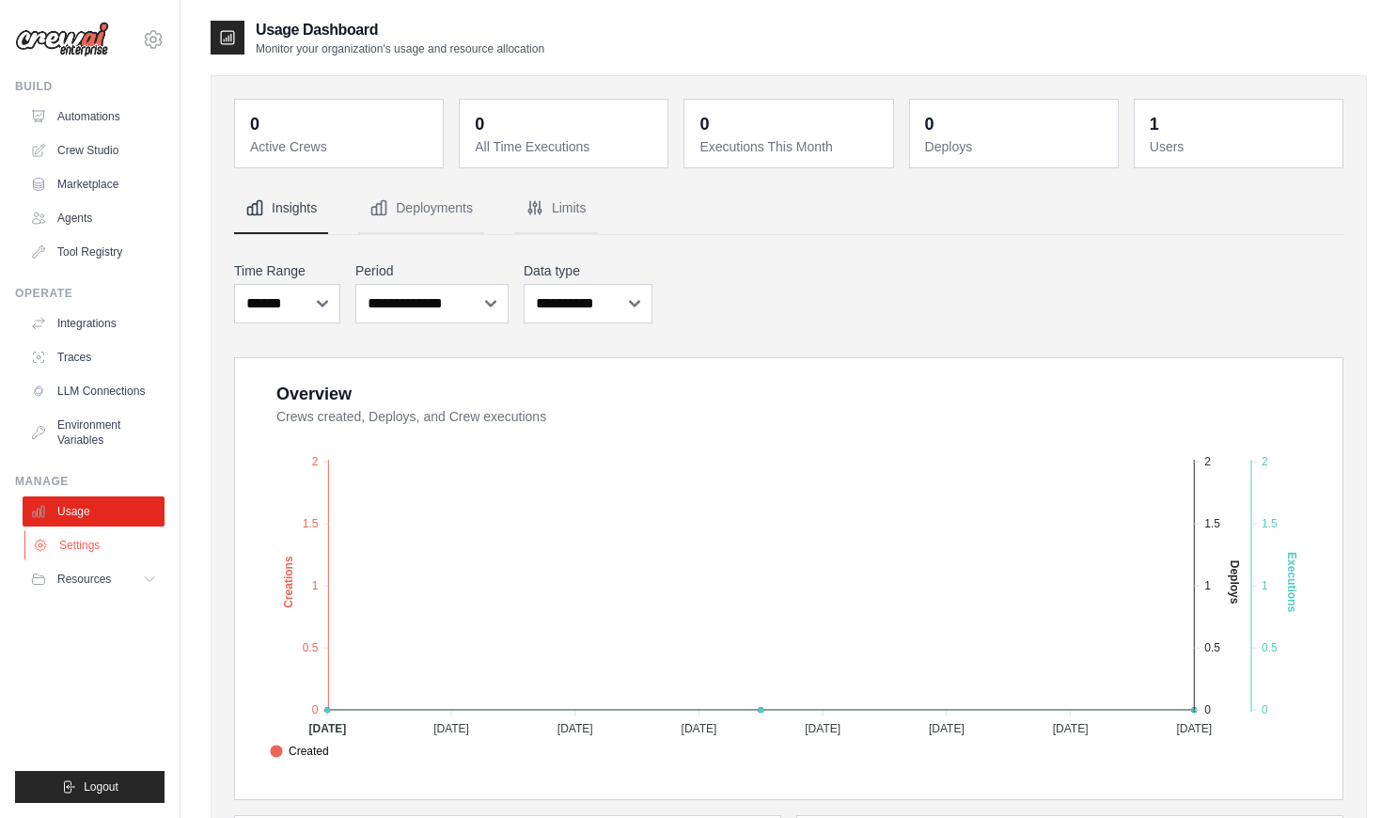
click at [101, 551] on link "Settings" at bounding box center [95, 545] width 142 height 30
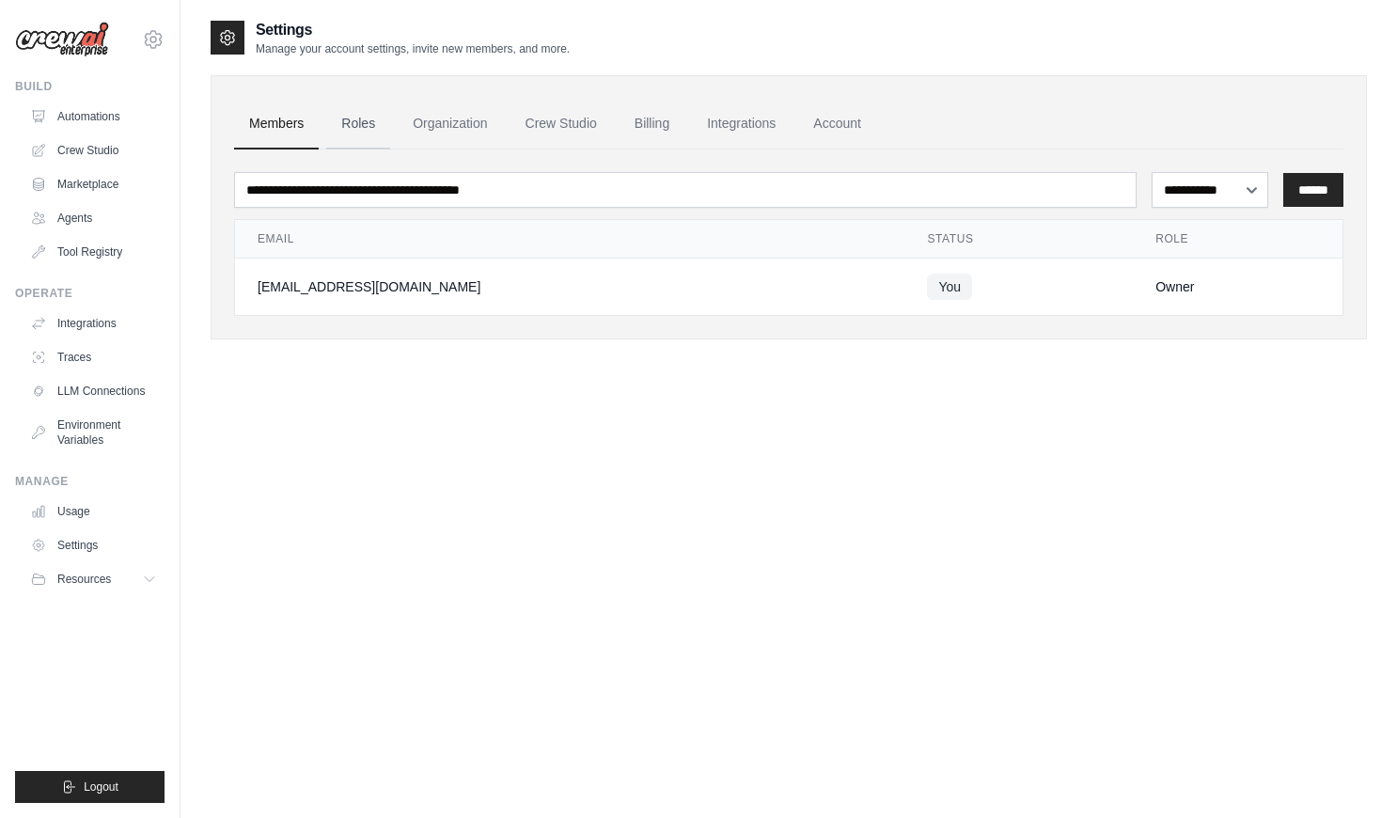
click at [352, 127] on link "Roles" at bounding box center [358, 124] width 64 height 51
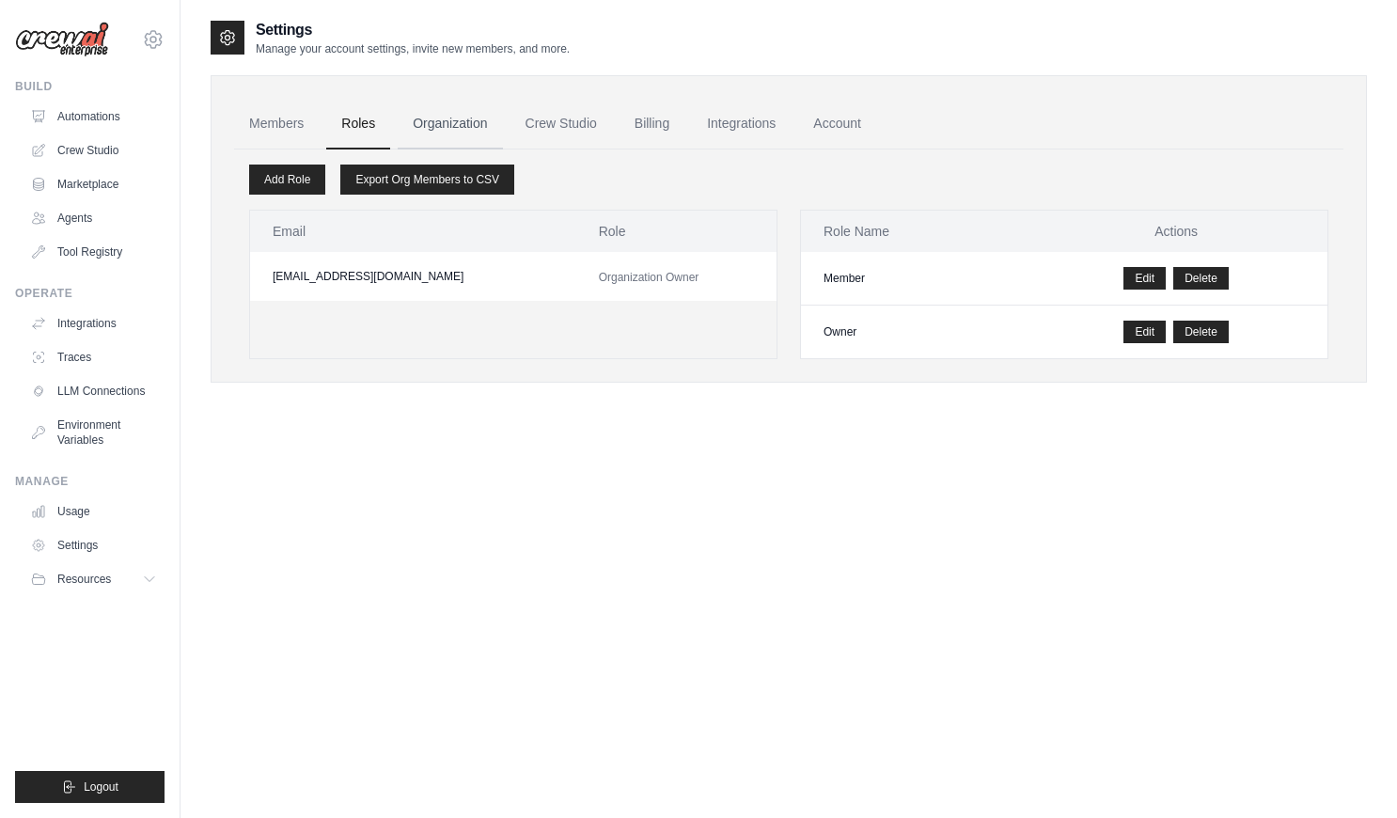
click at [455, 127] on link "Organization" at bounding box center [450, 124] width 104 height 51
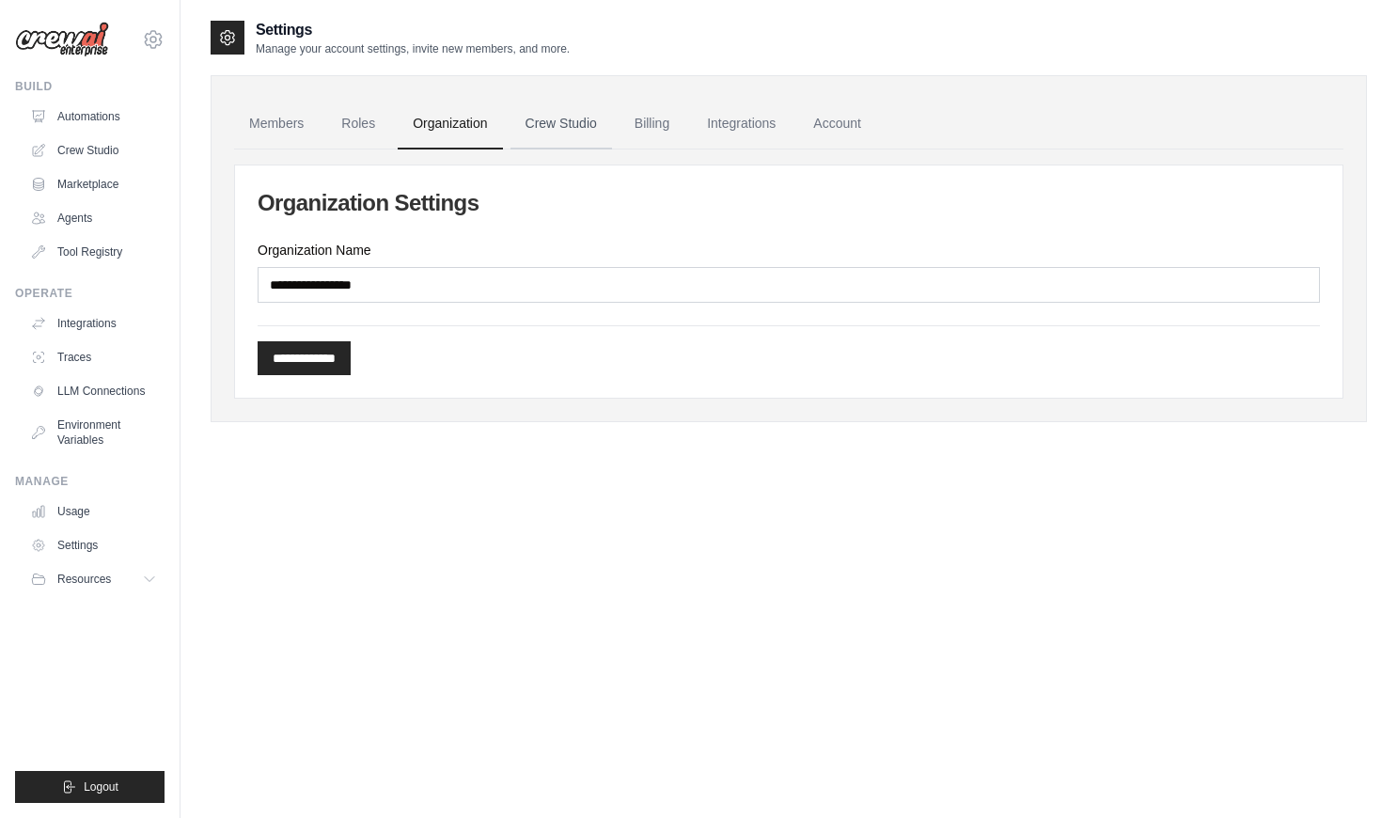
click at [564, 122] on link "Crew Studio" at bounding box center [560, 124] width 101 height 51
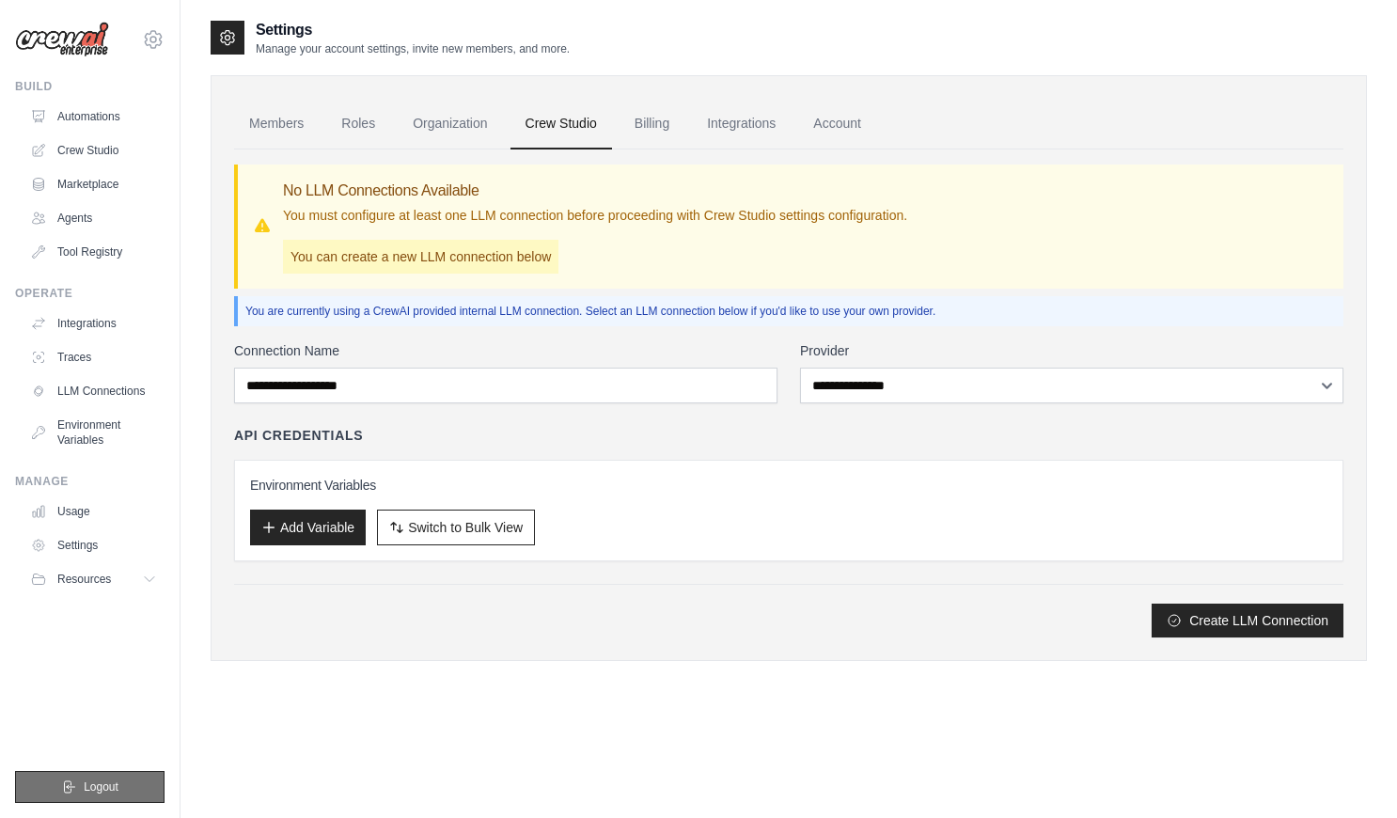
click at [101, 780] on span "Logout" at bounding box center [101, 786] width 35 height 15
click at [95, 254] on link "Tool Registry" at bounding box center [95, 252] width 142 height 30
